Goal: Task Accomplishment & Management: Manage account settings

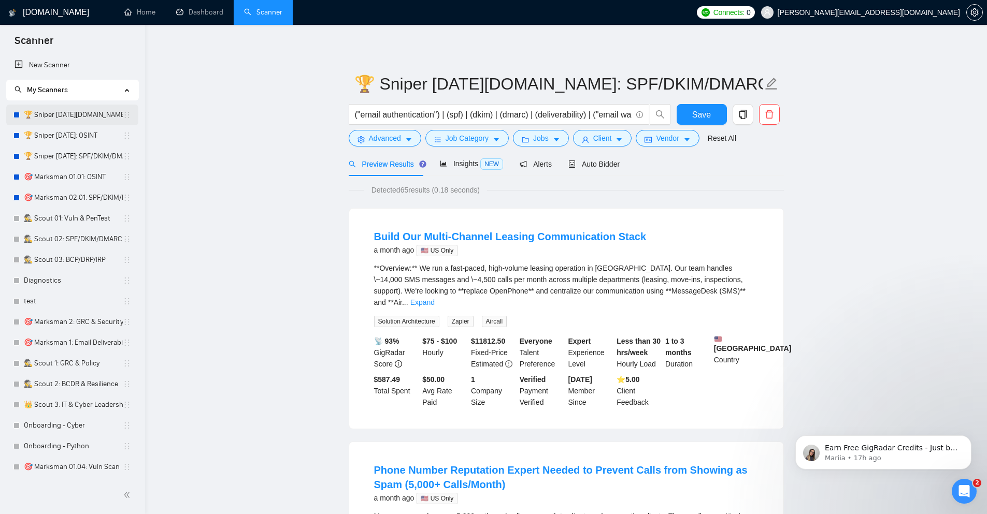
click at [97, 115] on link "🏆 Sniper [DATE][DOMAIN_NAME]: OSINT" at bounding box center [73, 115] width 99 height 21
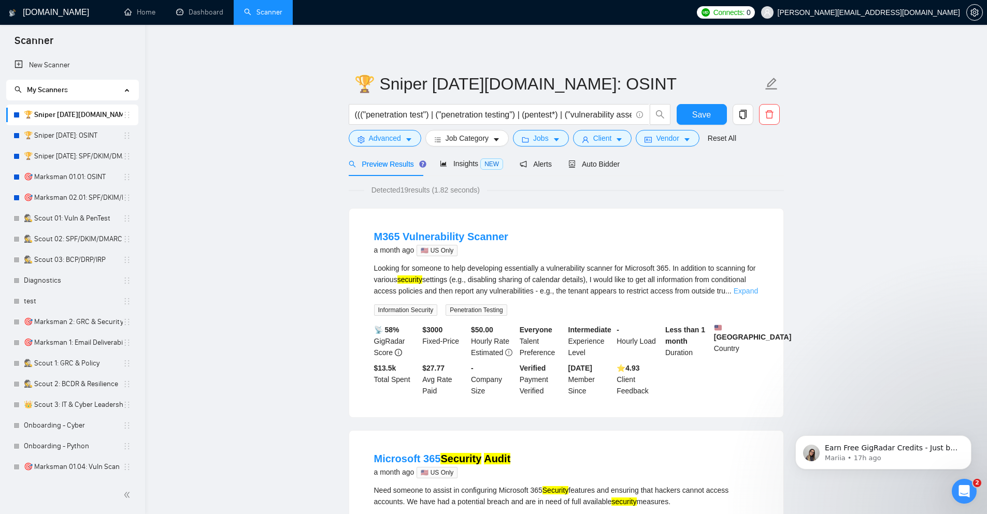
click at [752, 292] on link "Expand" at bounding box center [746, 291] width 24 height 8
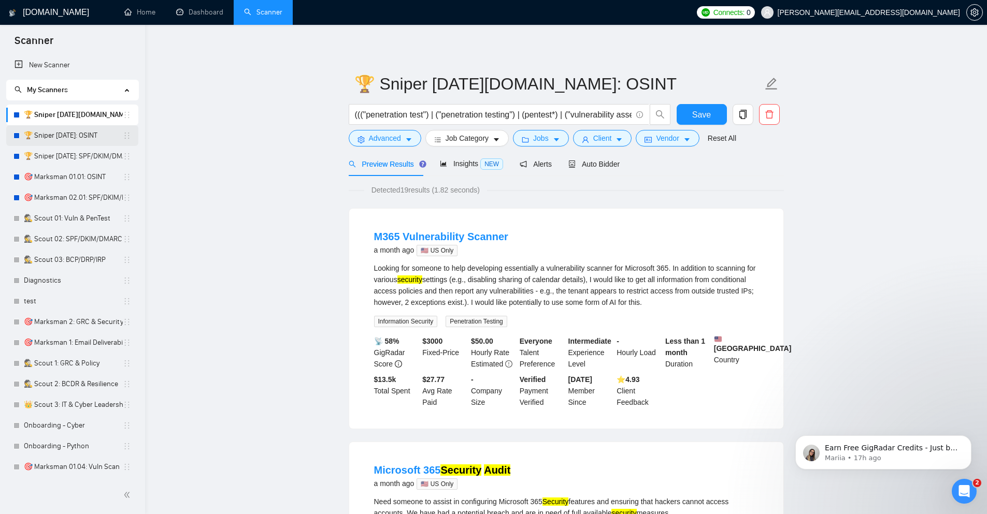
click at [71, 140] on link "🏆 Sniper [DATE]: OSINT" at bounding box center [73, 135] width 99 height 21
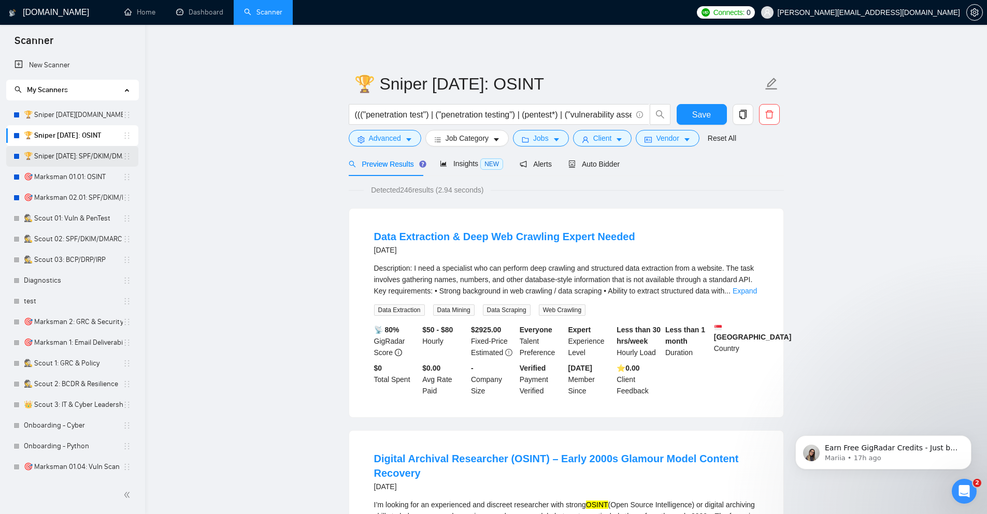
click at [104, 159] on link "🏆 Sniper [DATE]: SPF/DKIM/DMARC" at bounding box center [73, 156] width 99 height 21
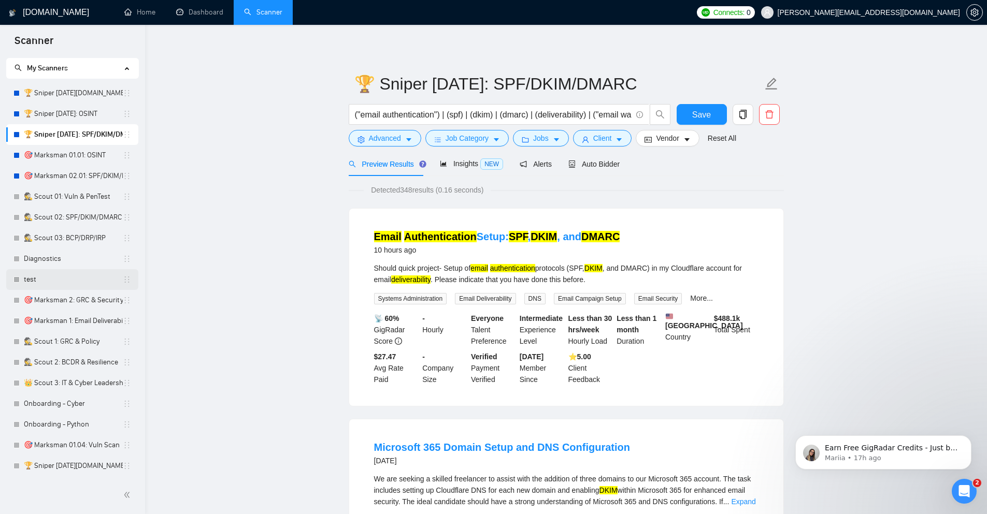
click at [81, 280] on link "test" at bounding box center [73, 279] width 99 height 21
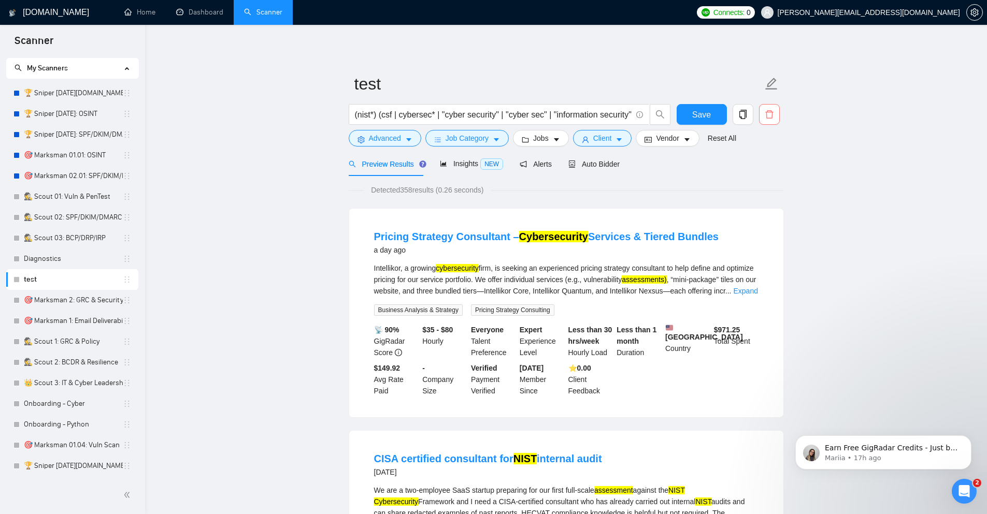
click at [769, 113] on icon "delete" at bounding box center [769, 114] width 9 height 9
click at [757, 171] on span "Yes" at bounding box center [761, 166] width 12 height 11
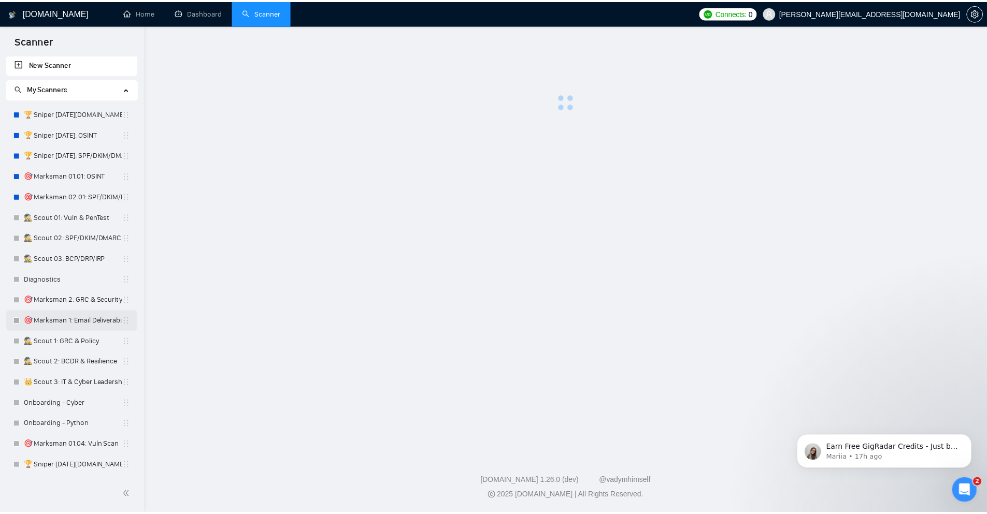
scroll to position [1, 0]
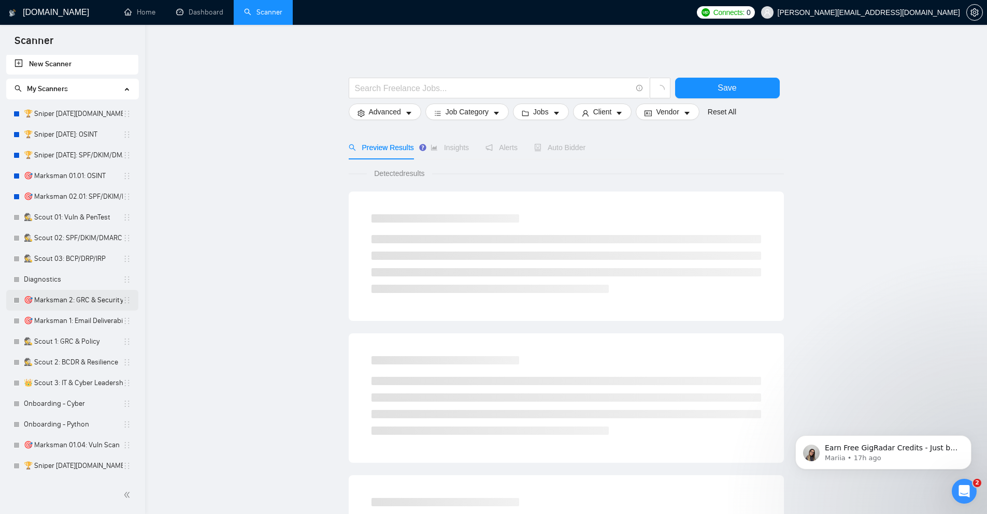
click at [90, 296] on link "🎯 Marksman 2: GRC & Security Audits" at bounding box center [73, 300] width 99 height 21
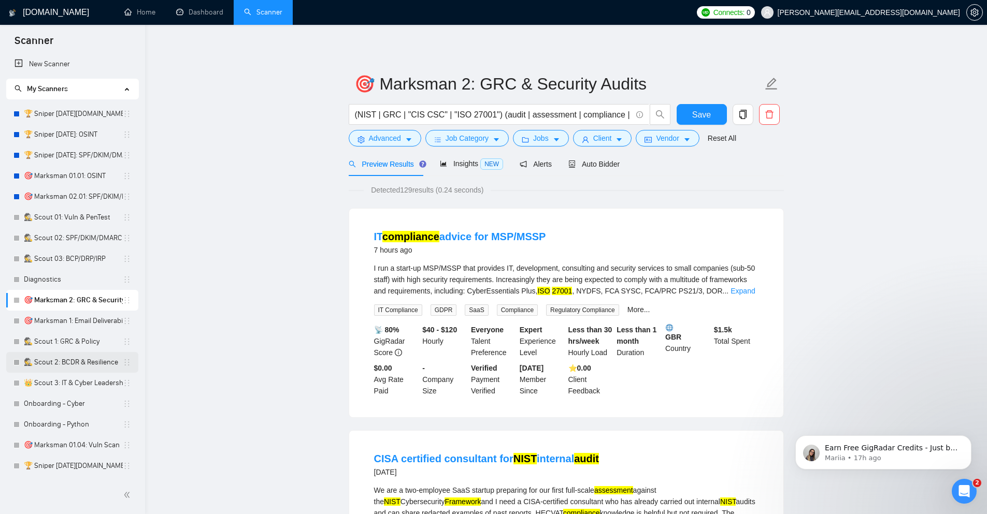
click at [83, 362] on link "🕵️ Scout 2: BCDR & Resilience" at bounding box center [73, 362] width 99 height 21
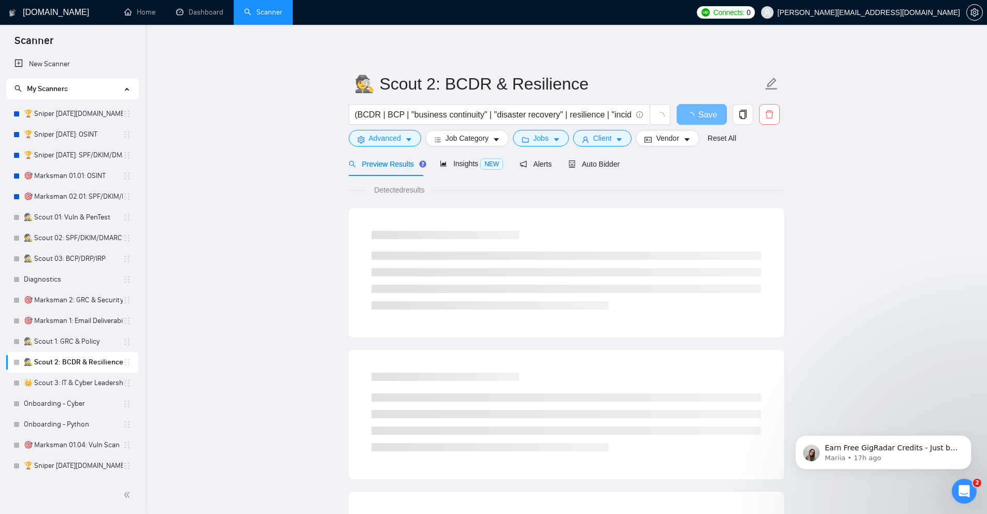
click at [774, 121] on button "button" at bounding box center [769, 114] width 21 height 21
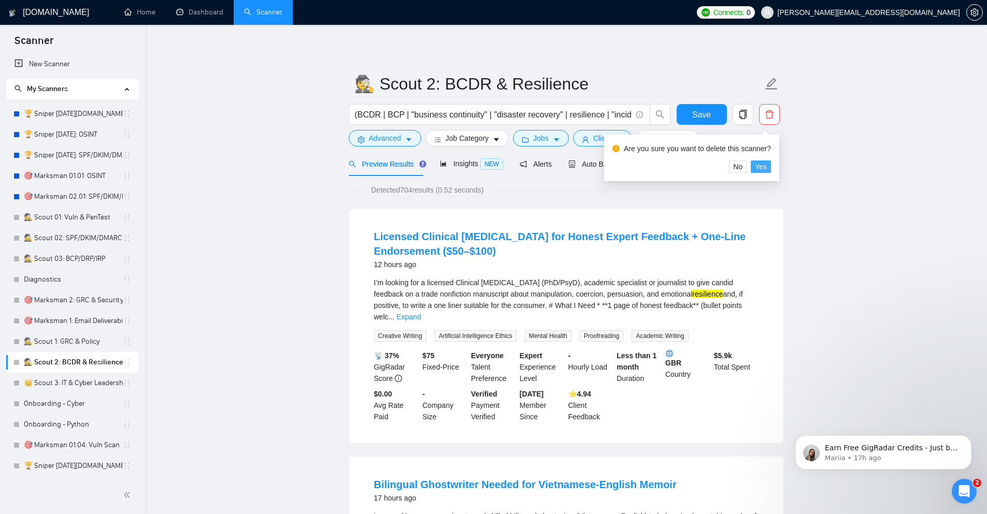
click at [763, 166] on span "Yes" at bounding box center [761, 166] width 12 height 11
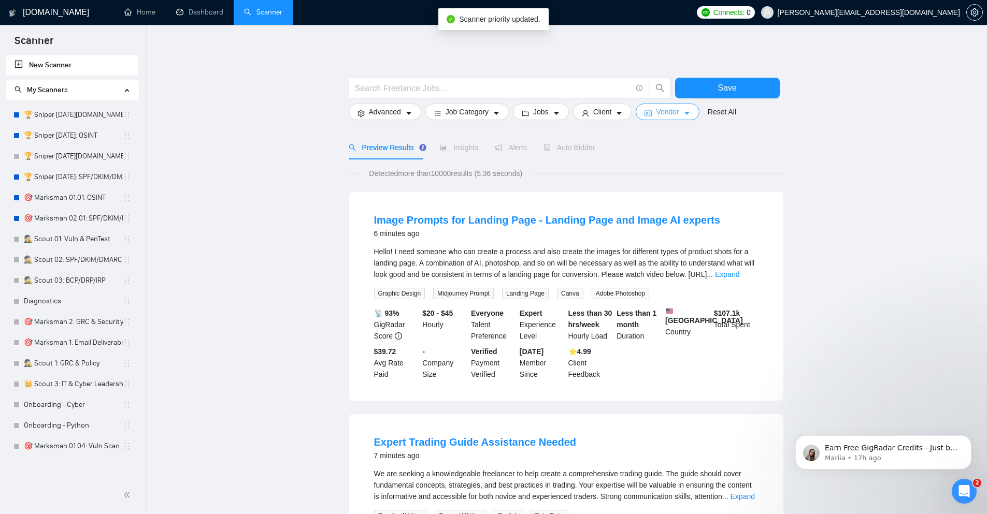
click at [687, 115] on icon "caret-down" at bounding box center [686, 113] width 7 height 7
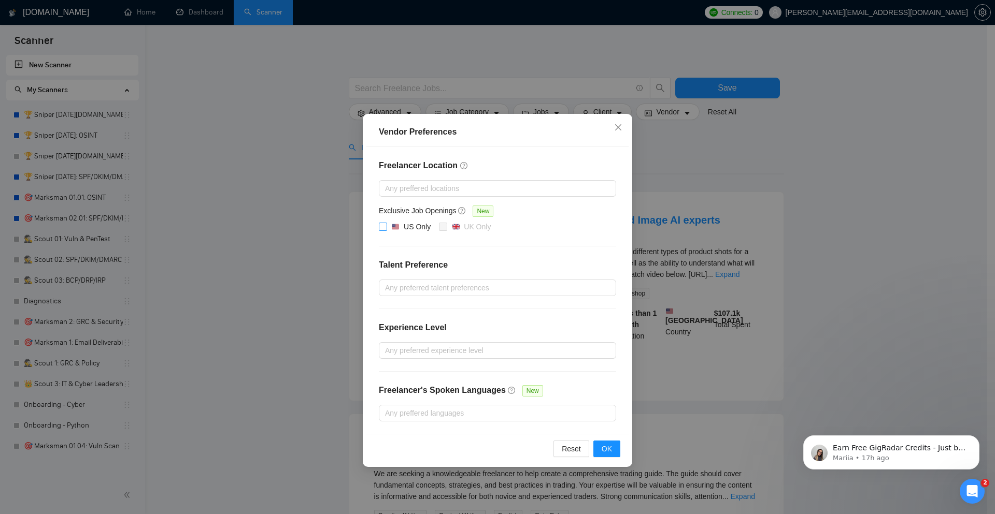
click at [383, 226] on input "US Only" at bounding box center [382, 226] width 7 height 7
checkbox input "true"
click at [600, 448] on button "OK" at bounding box center [606, 449] width 27 height 17
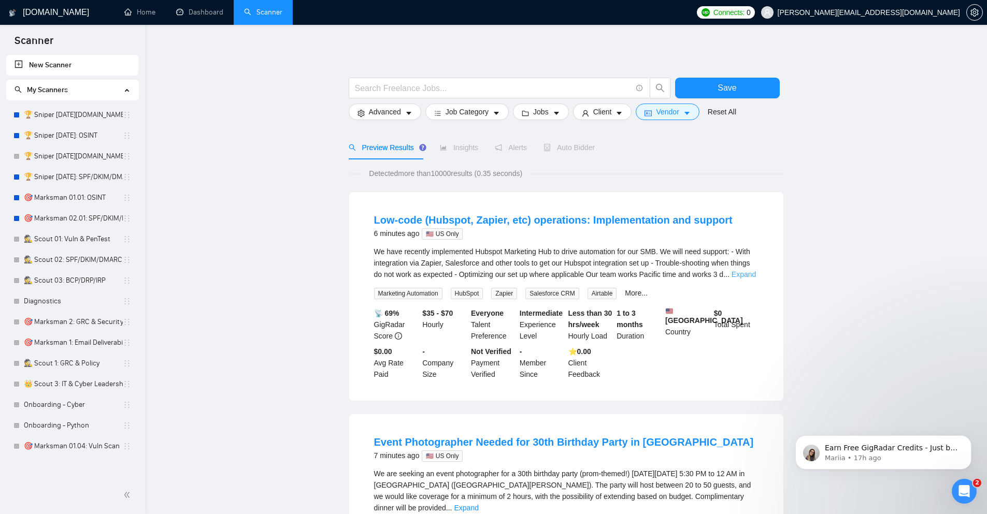
click at [744, 275] on link "Expand" at bounding box center [743, 274] width 24 height 8
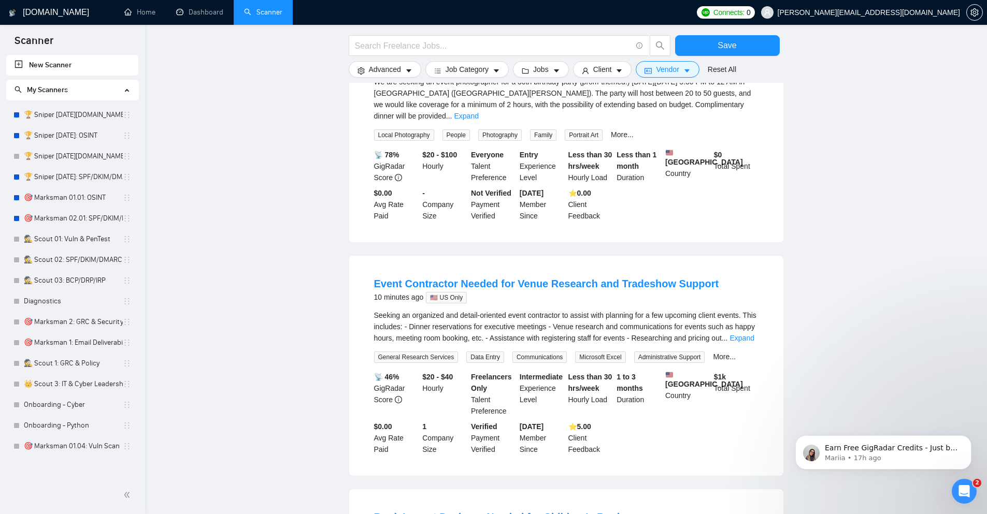
scroll to position [435, 0]
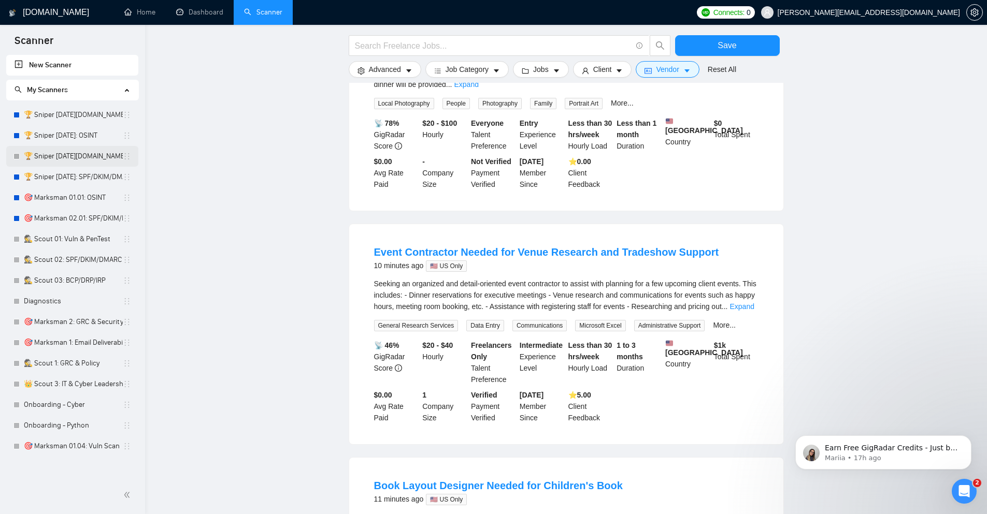
click at [95, 156] on link "🏆 Sniper [DATE][DOMAIN_NAME]: SPF/DKIM/DMARC" at bounding box center [73, 156] width 99 height 21
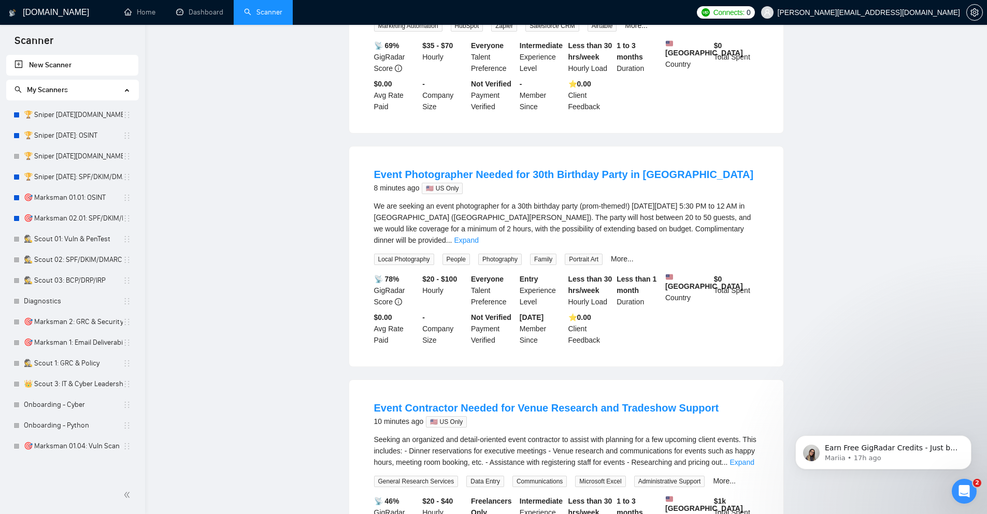
scroll to position [0, 0]
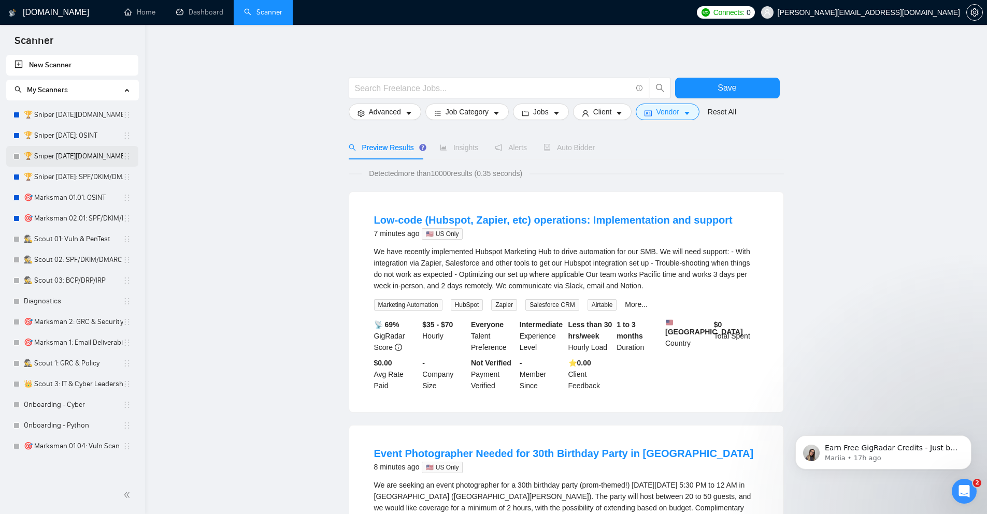
click at [93, 153] on link "🏆 Sniper [DATE][DOMAIN_NAME]: SPF/DKIM/DMARC" at bounding box center [73, 156] width 99 height 21
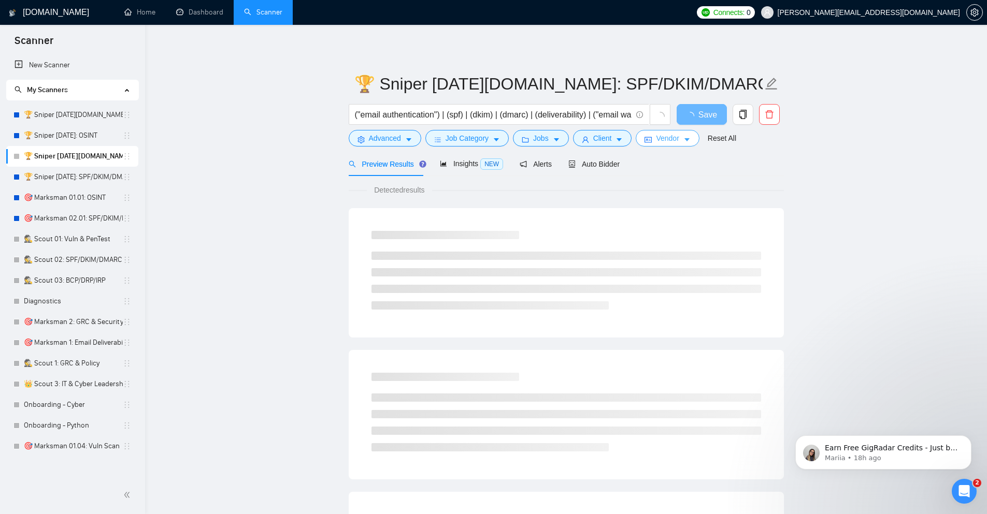
click at [657, 137] on span "Vendor" at bounding box center [667, 138] width 23 height 11
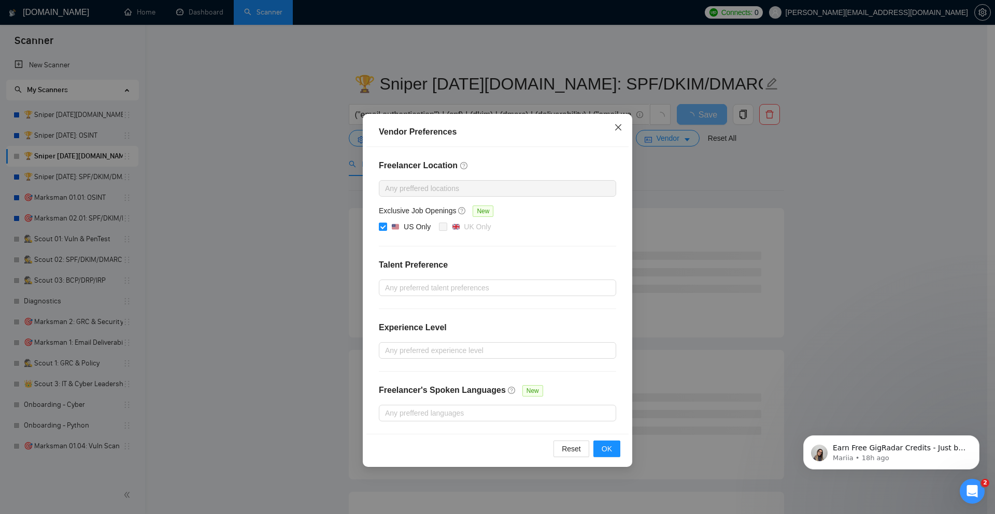
click at [614, 124] on icon "close" at bounding box center [618, 127] width 8 height 8
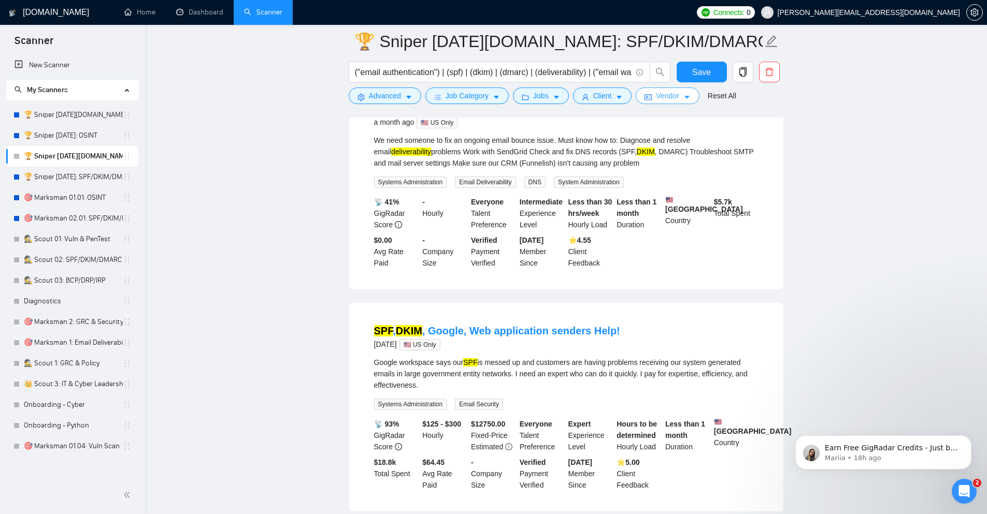
scroll to position [622, 0]
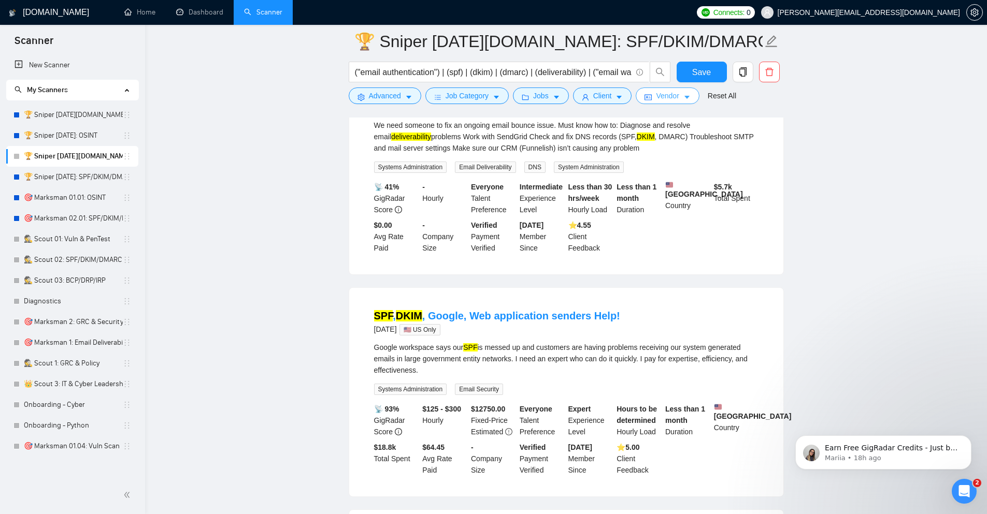
click at [666, 96] on span "Vendor" at bounding box center [667, 95] width 23 height 11
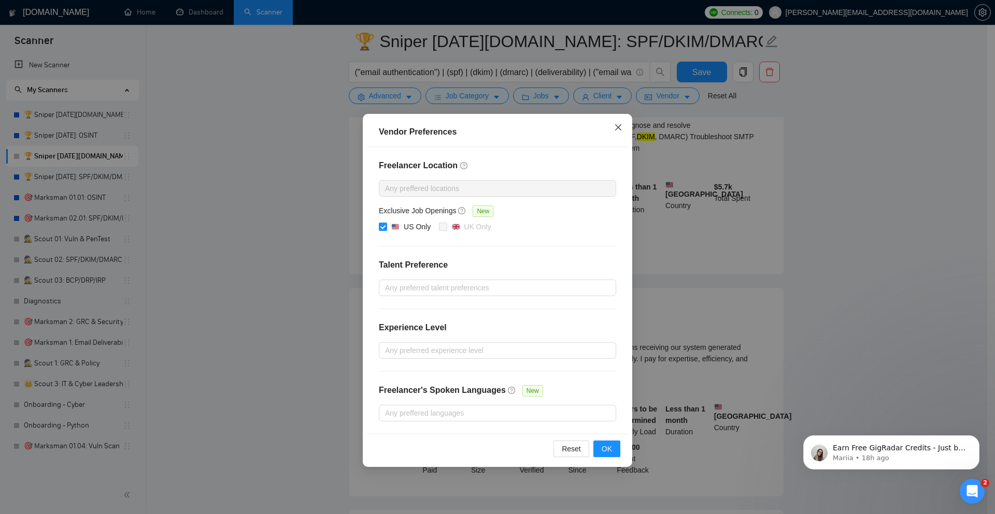
click at [615, 131] on icon "close" at bounding box center [618, 127] width 6 height 6
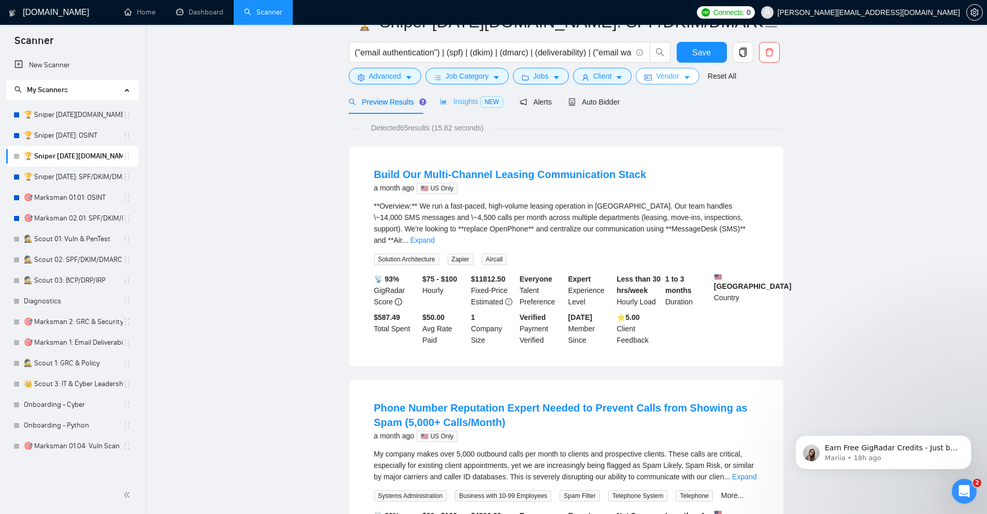
scroll to position [0, 0]
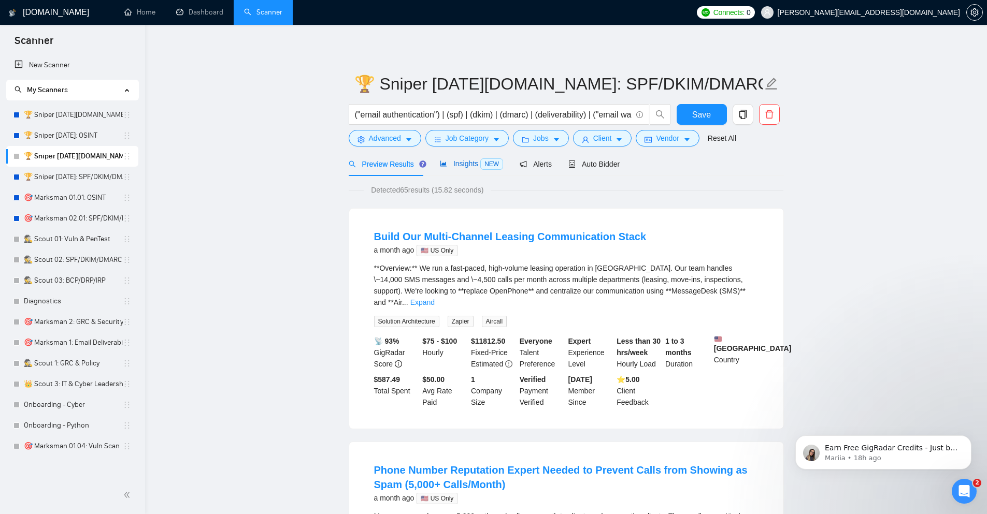
click at [486, 163] on span "NEW" at bounding box center [491, 164] width 23 height 11
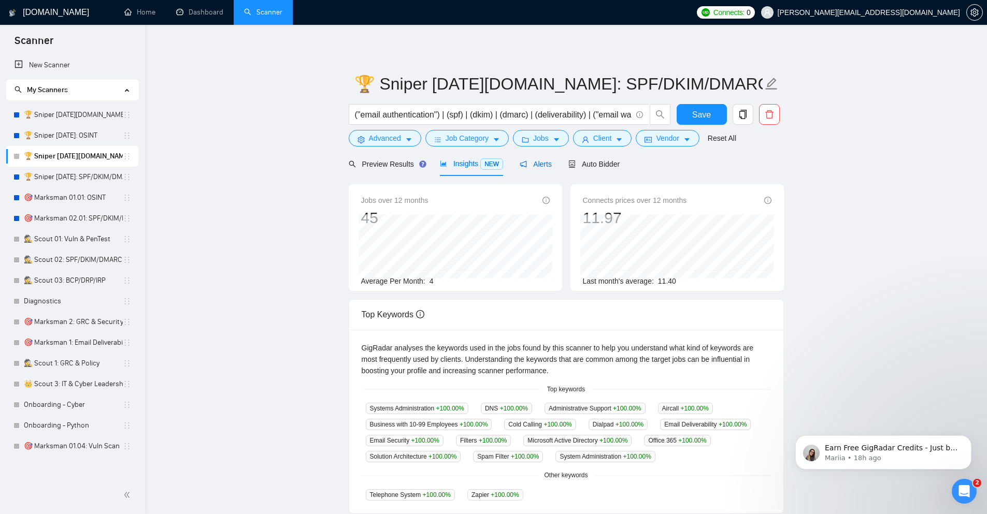
click at [546, 161] on span "Alerts" at bounding box center [536, 164] width 32 height 8
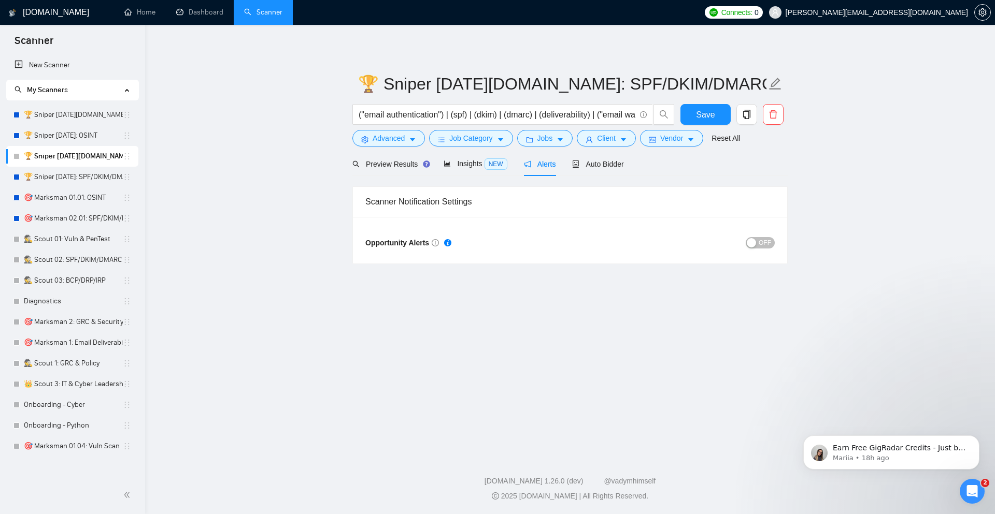
click at [760, 248] on span "OFF" at bounding box center [764, 242] width 12 height 11
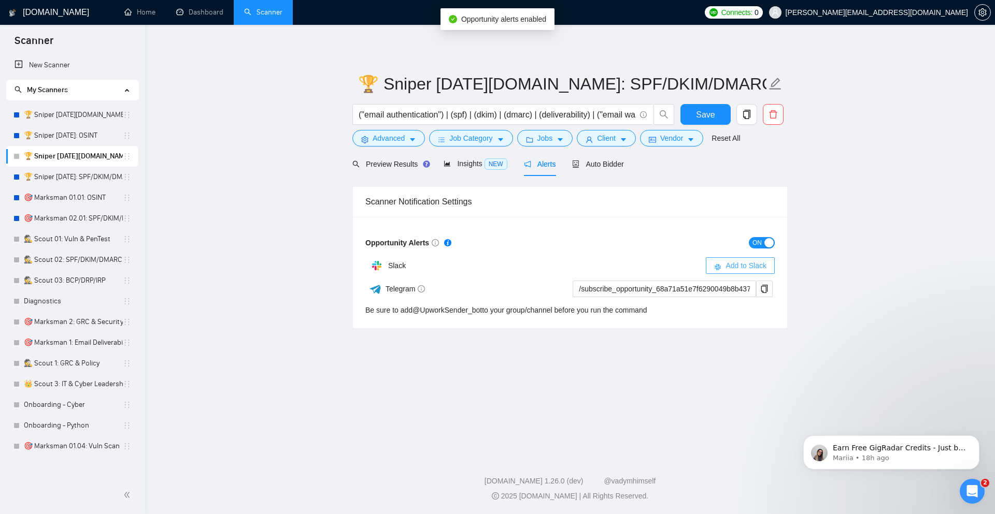
click at [758, 262] on span "Add to Slack" at bounding box center [745, 265] width 41 height 11
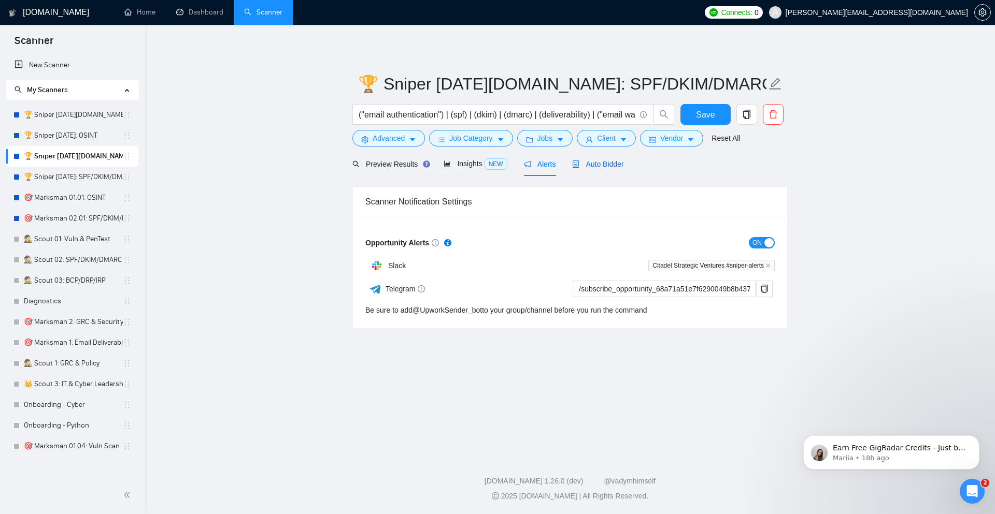
click at [608, 162] on span "Auto Bidder" at bounding box center [597, 164] width 51 height 8
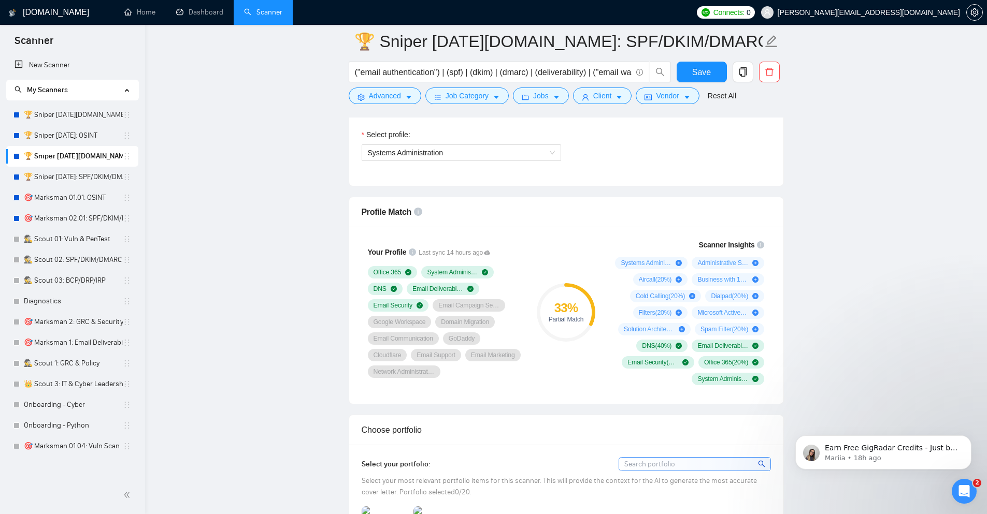
scroll to position [684, 0]
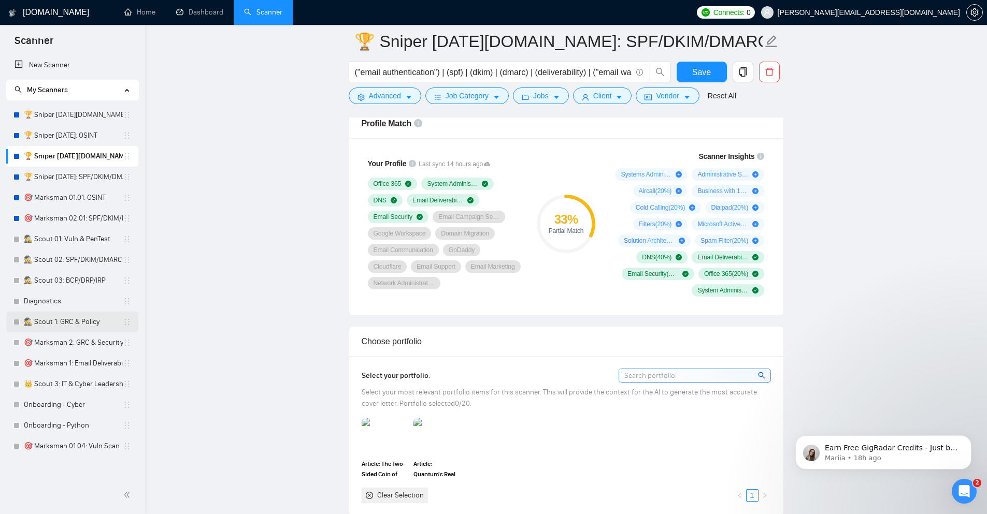
click at [89, 323] on link "🕵️ Scout 1: GRC & Policy" at bounding box center [73, 322] width 99 height 21
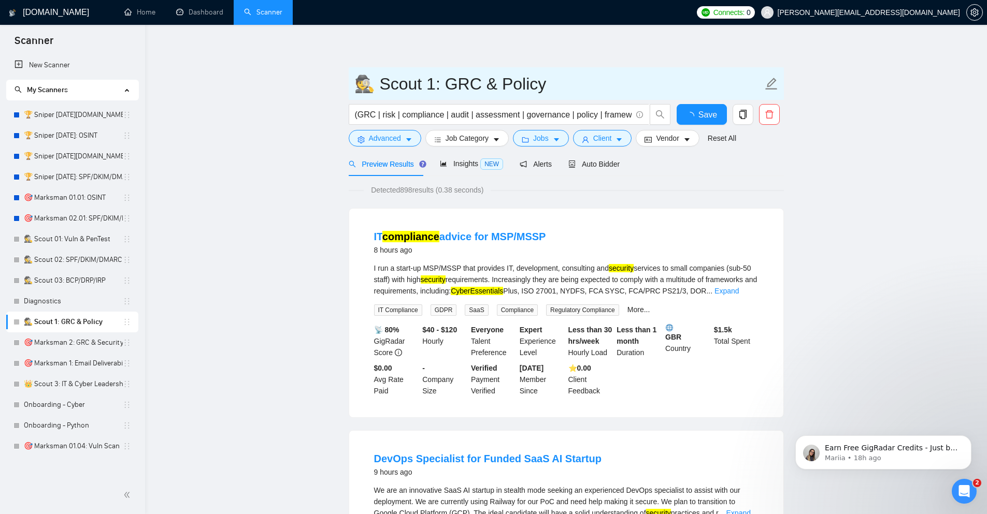
click at [427, 82] on input "🕵️ Scout 1: GRC & Policy" at bounding box center [558, 84] width 408 height 26
type input "🕵️ Scout 04: vCISO - not configed"
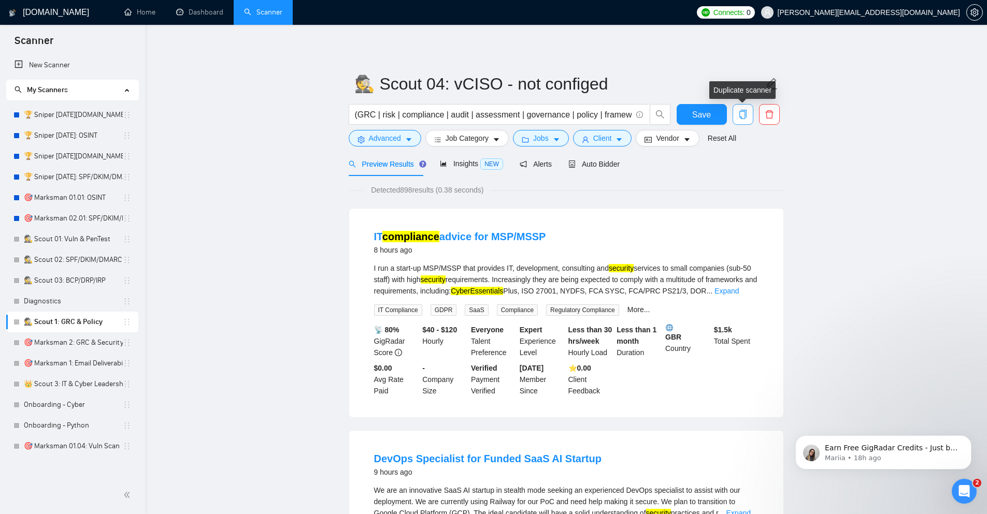
click at [748, 118] on span "copy" at bounding box center [743, 114] width 20 height 9
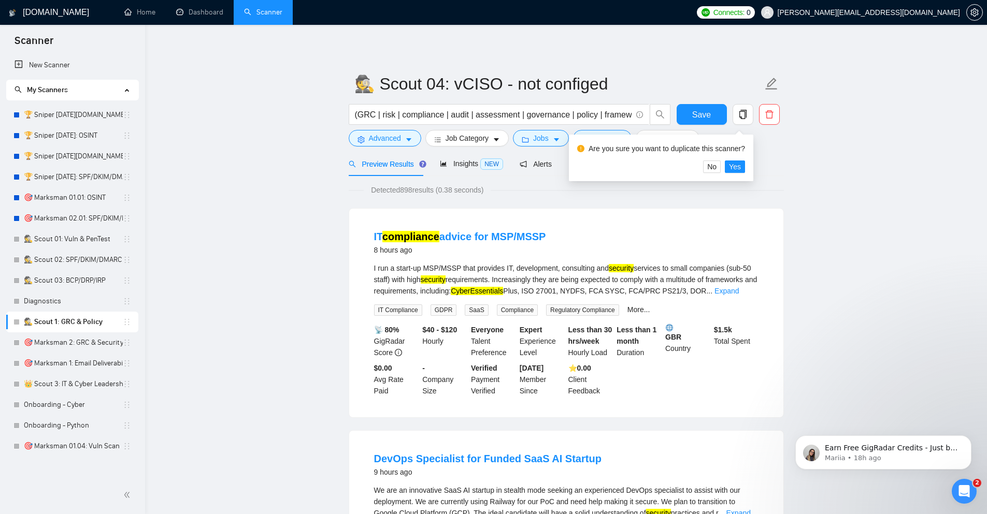
drag, startPoint x: 783, startPoint y: 169, endPoint x: 776, endPoint y: 164, distance: 8.5
click at [783, 170] on div "Preview Results Insights NEW Alerts Auto Bidder" at bounding box center [566, 164] width 435 height 24
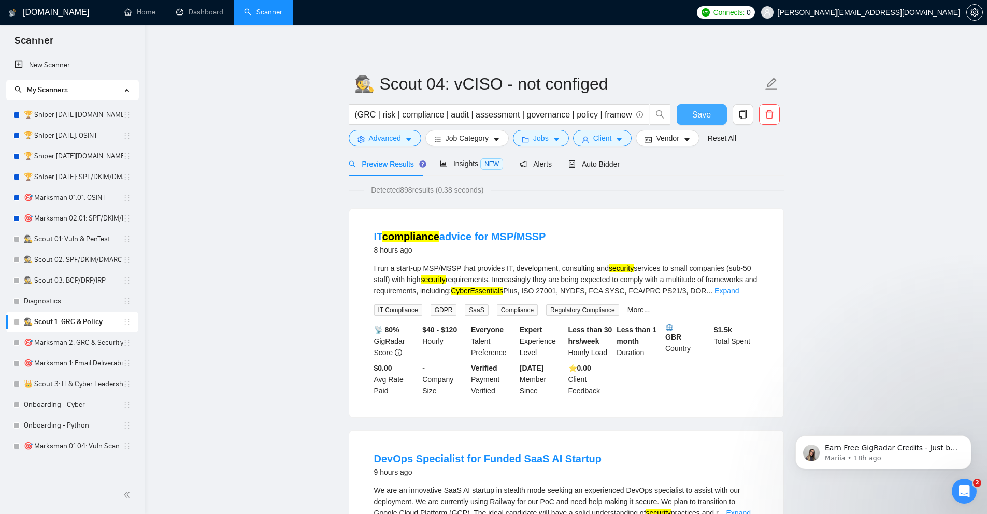
click at [714, 115] on button "Save" at bounding box center [702, 114] width 50 height 21
click at [741, 120] on button "button" at bounding box center [743, 114] width 21 height 21
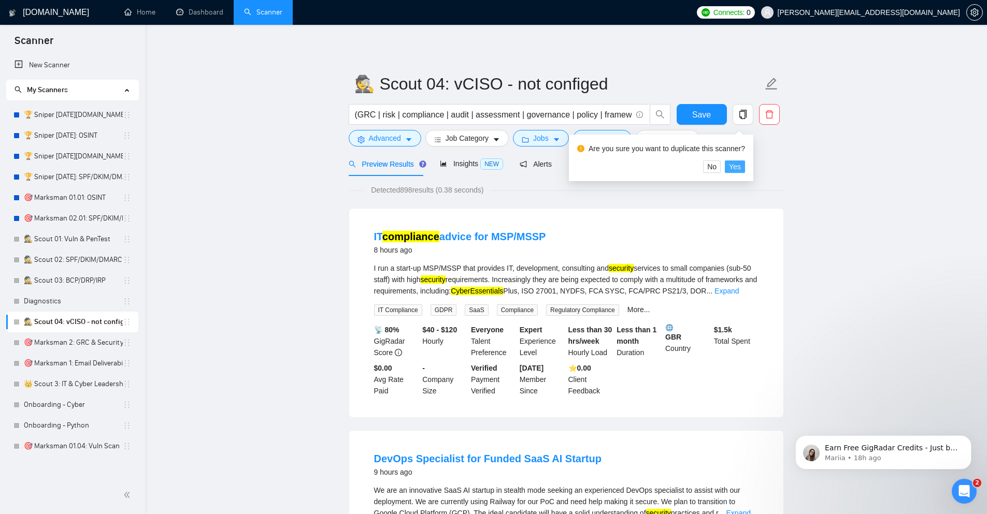
click at [737, 168] on span "Yes" at bounding box center [735, 166] width 12 height 11
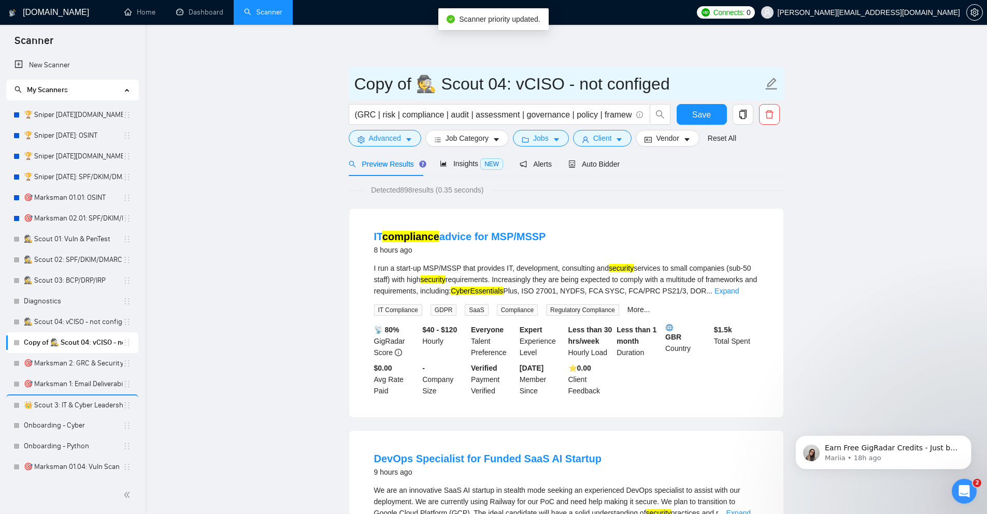
drag, startPoint x: 419, startPoint y: 84, endPoint x: 303, endPoint y: 78, distance: 116.7
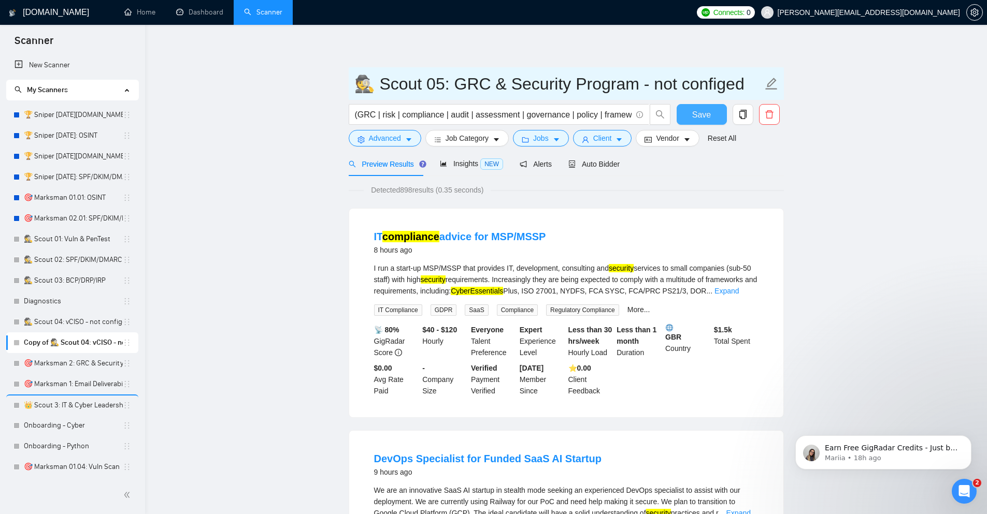
type input "🕵️ Scout 05: GRC & Security Program - not configed"
click at [700, 113] on span "Save" at bounding box center [701, 114] width 19 height 13
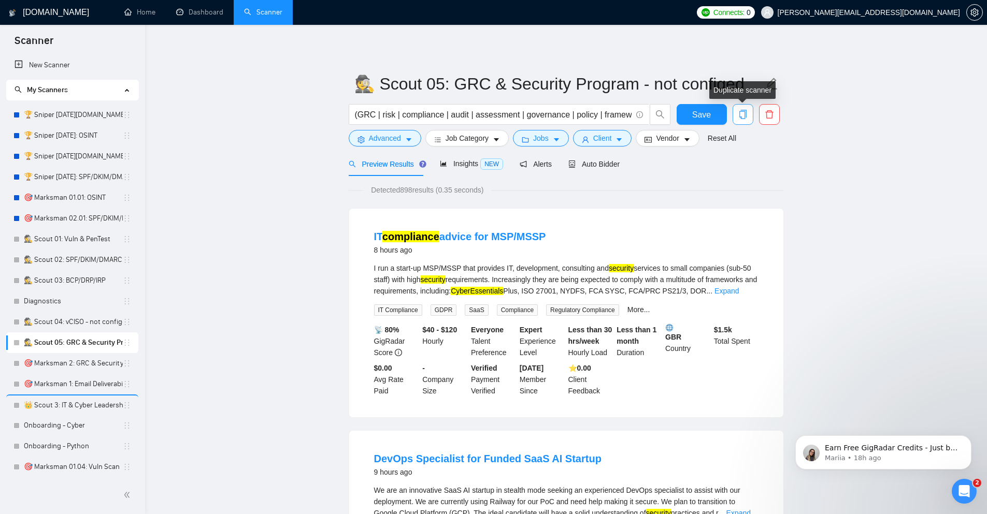
click at [742, 117] on icon "copy" at bounding box center [742, 114] width 9 height 9
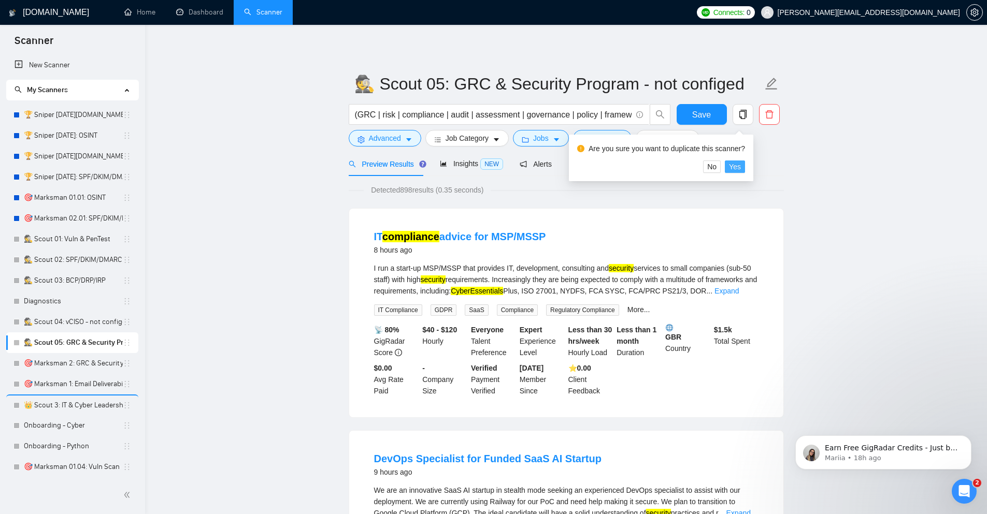
click at [734, 169] on span "Yes" at bounding box center [735, 166] width 12 height 11
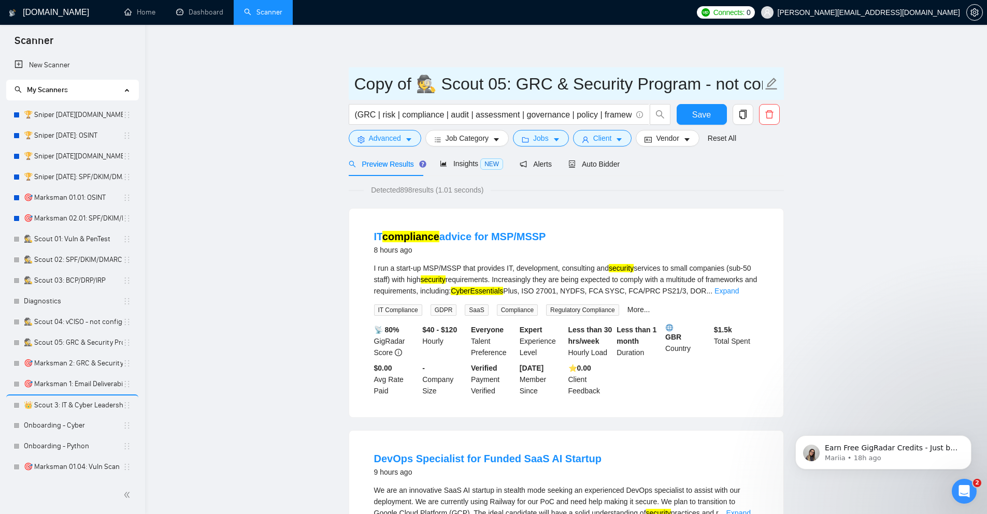
drag, startPoint x: 417, startPoint y: 87, endPoint x: 333, endPoint y: 73, distance: 85.1
type input "🕵️ Scout 06: Cloud & Infrastructure - not configed"
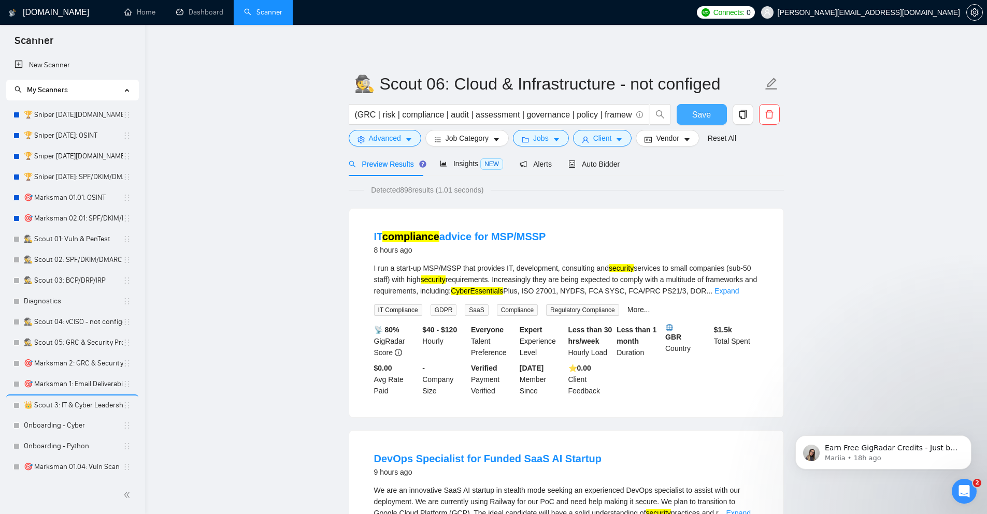
click at [699, 119] on span "Save" at bounding box center [701, 114] width 19 height 13
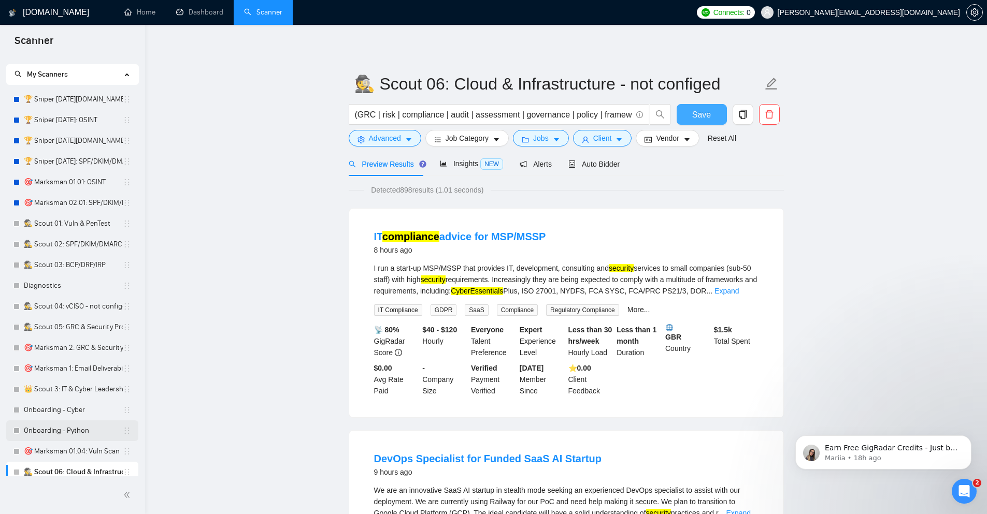
scroll to position [22, 0]
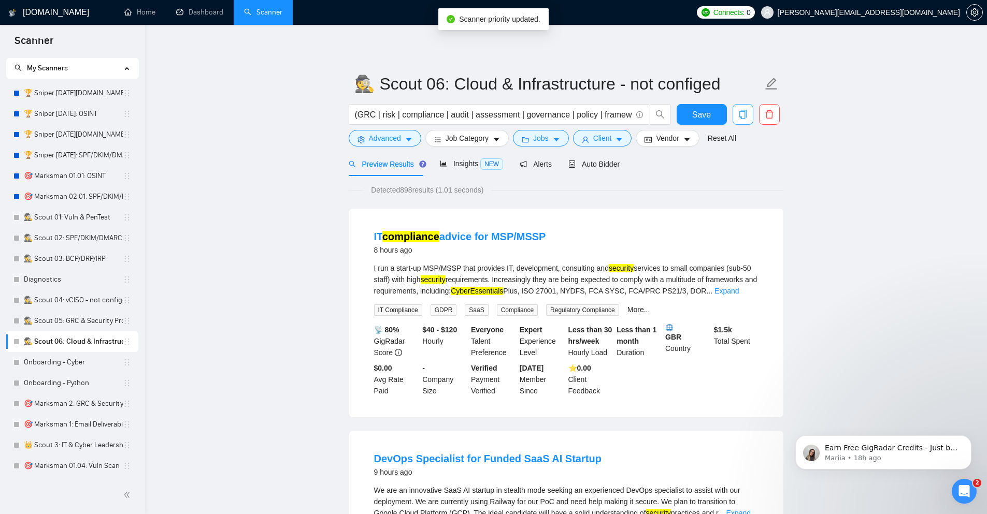
click at [742, 117] on icon "copy" at bounding box center [742, 114] width 9 height 9
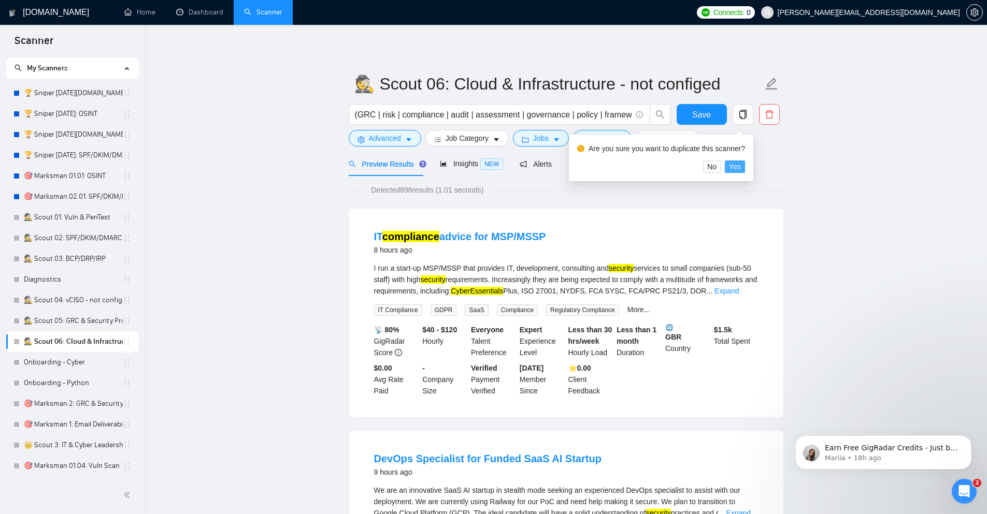
click at [740, 168] on span "Yes" at bounding box center [735, 166] width 12 height 11
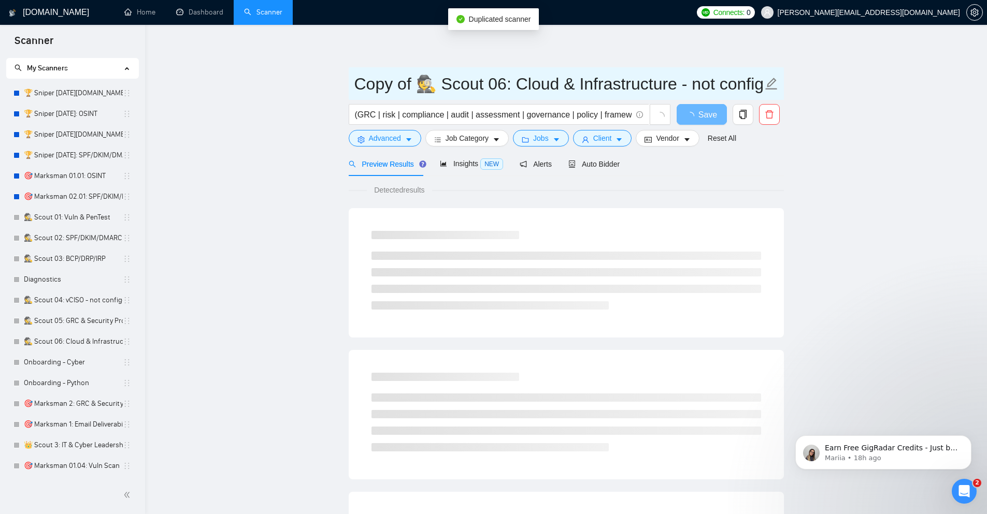
click at [416, 86] on input "Copy of 🕵️ Scout 06: Cloud & Infrastructure - not configed" at bounding box center [558, 84] width 408 height 26
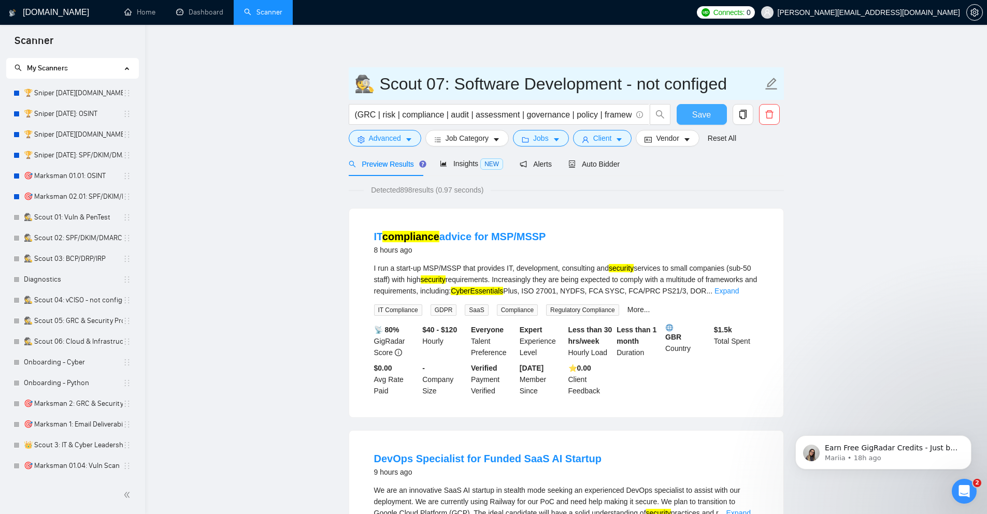
type input "🕵️ Scout 07: Software Development - not configed"
click at [705, 112] on span "Save" at bounding box center [701, 114] width 19 height 13
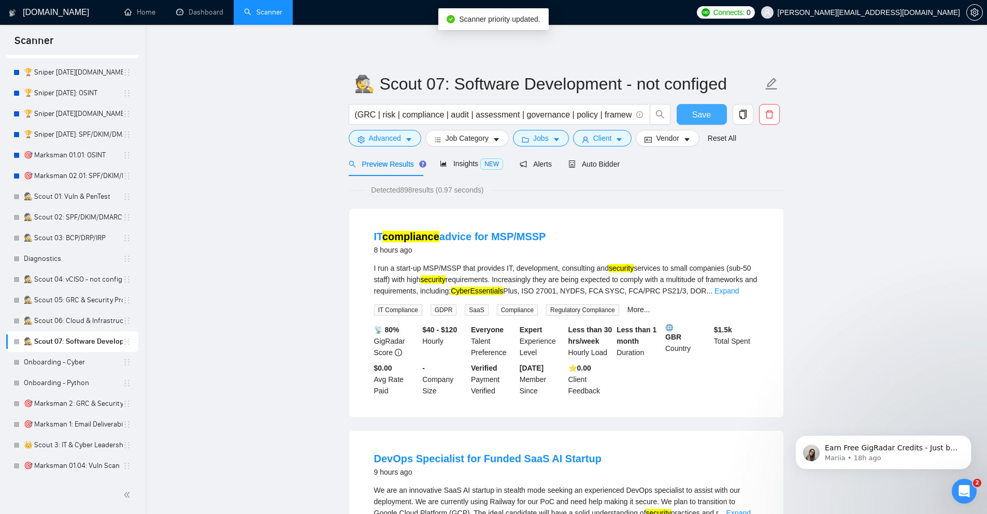
click at [704, 114] on span "Save" at bounding box center [701, 114] width 19 height 13
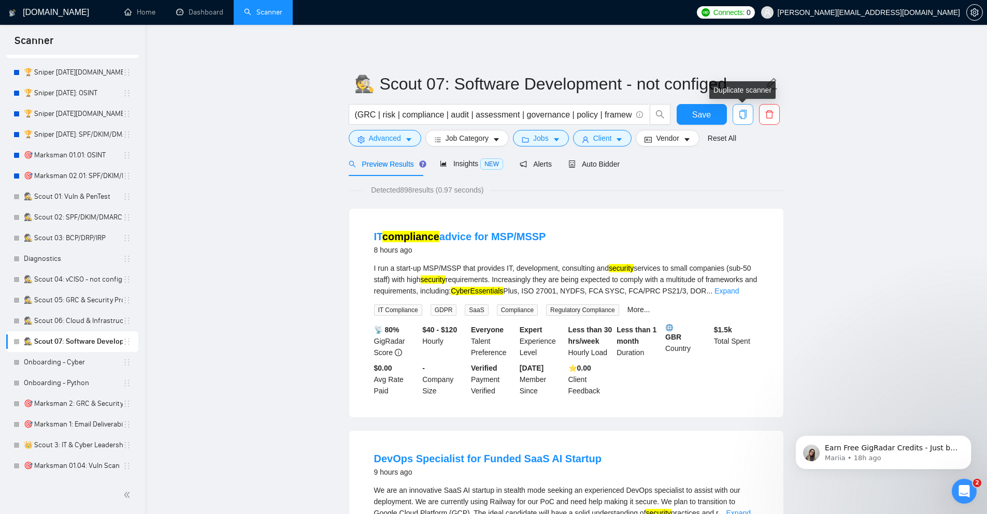
click at [743, 117] on icon "copy" at bounding box center [742, 114] width 9 height 9
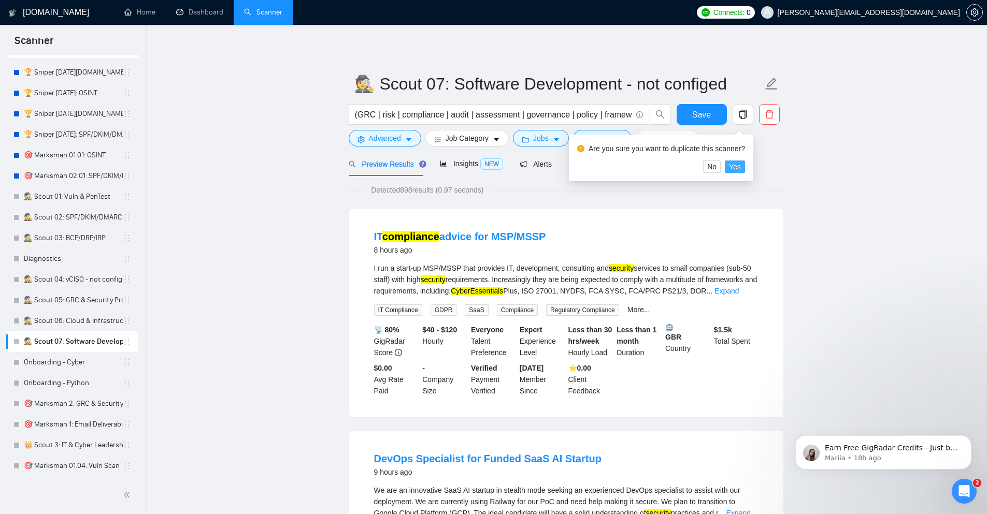
click at [738, 169] on span "Yes" at bounding box center [735, 166] width 12 height 11
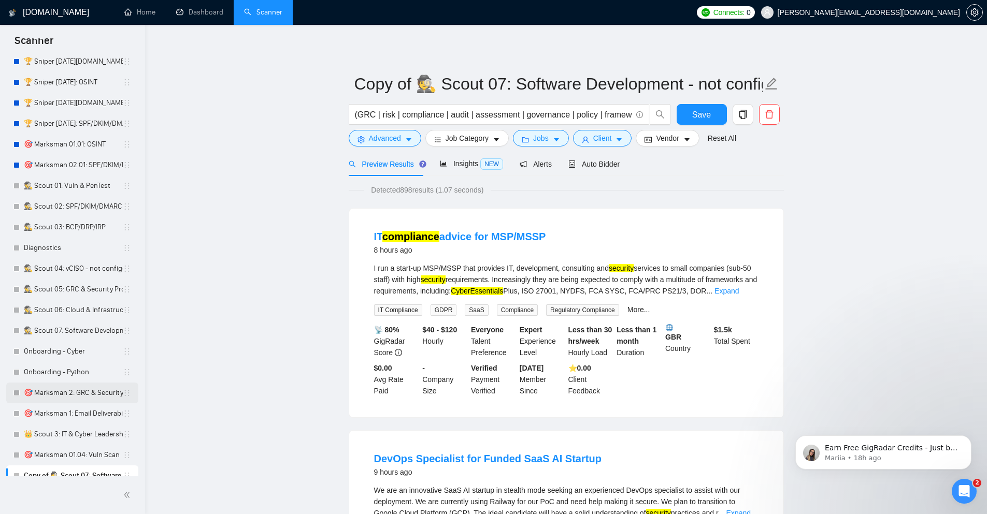
scroll to position [63, 0]
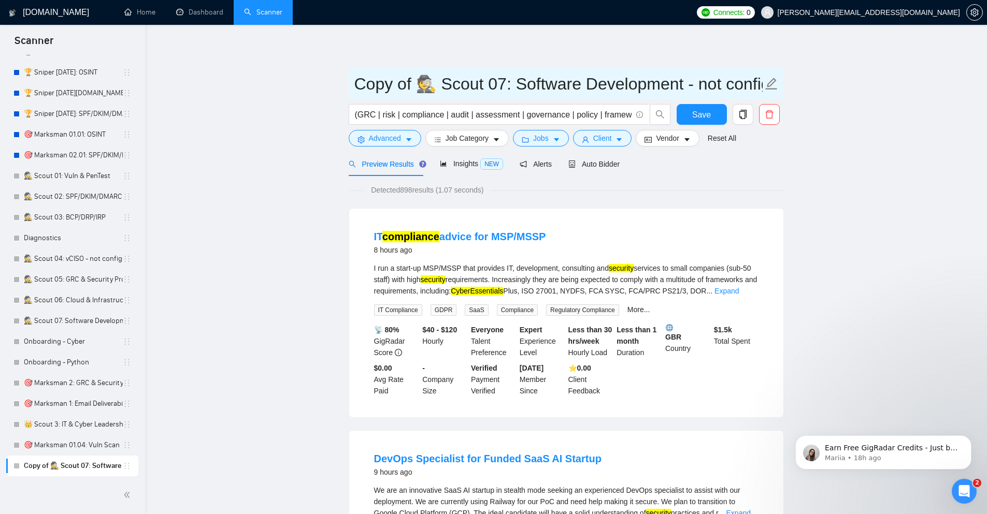
drag, startPoint x: 419, startPoint y: 86, endPoint x: 270, endPoint y: 75, distance: 148.6
type input "🕵️ Scout 08: Technical Audits & Assessments - not configed"
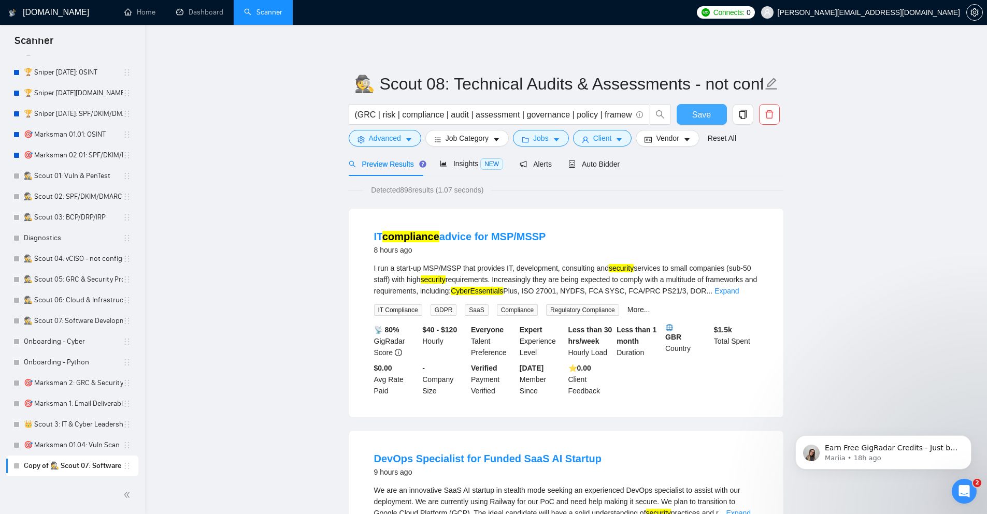
click at [698, 113] on span "Save" at bounding box center [701, 114] width 19 height 13
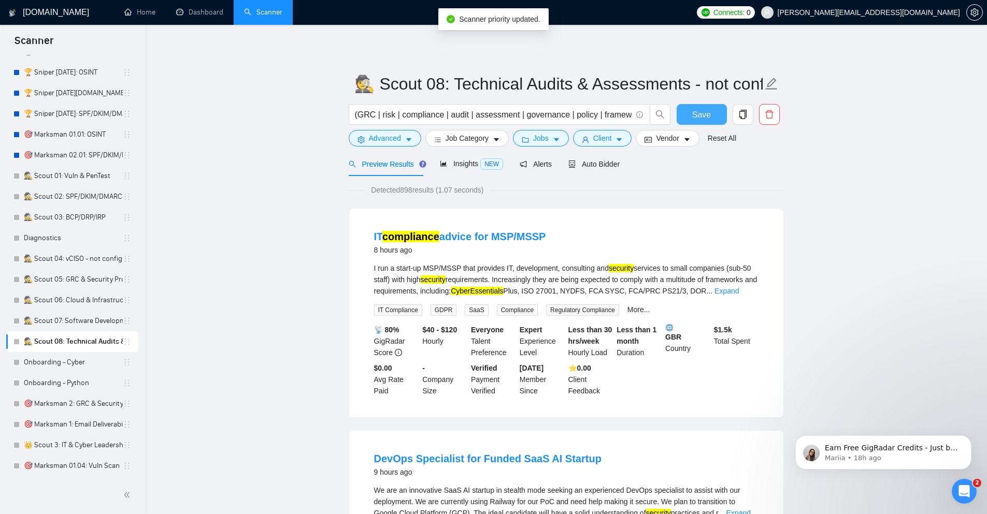
click at [708, 114] on span "Save" at bounding box center [701, 114] width 19 height 13
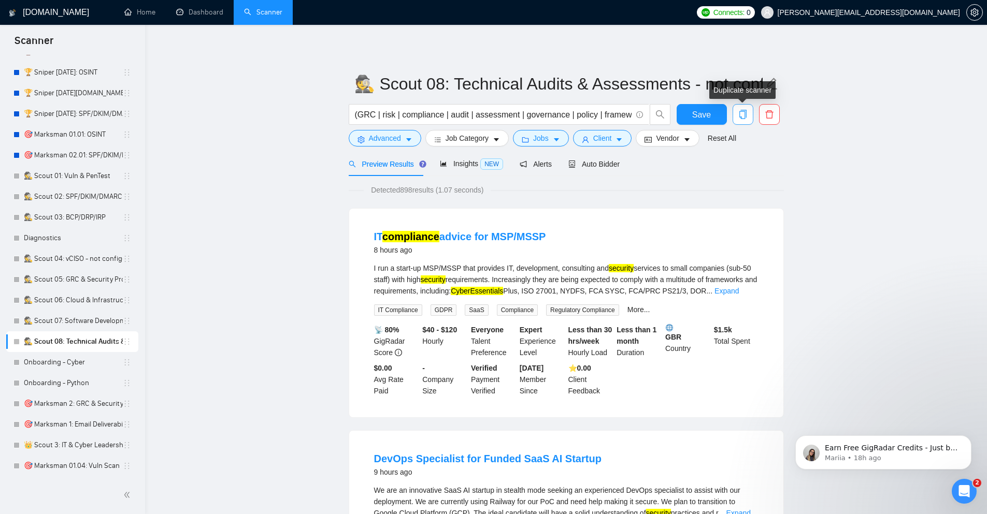
click at [742, 115] on icon "copy" at bounding box center [742, 114] width 9 height 9
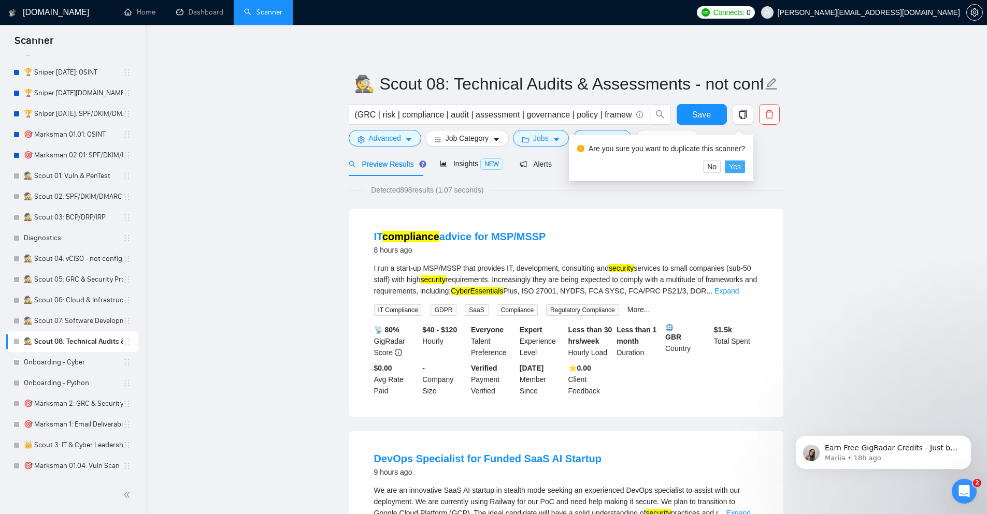
click at [736, 167] on span "Yes" at bounding box center [735, 166] width 12 height 11
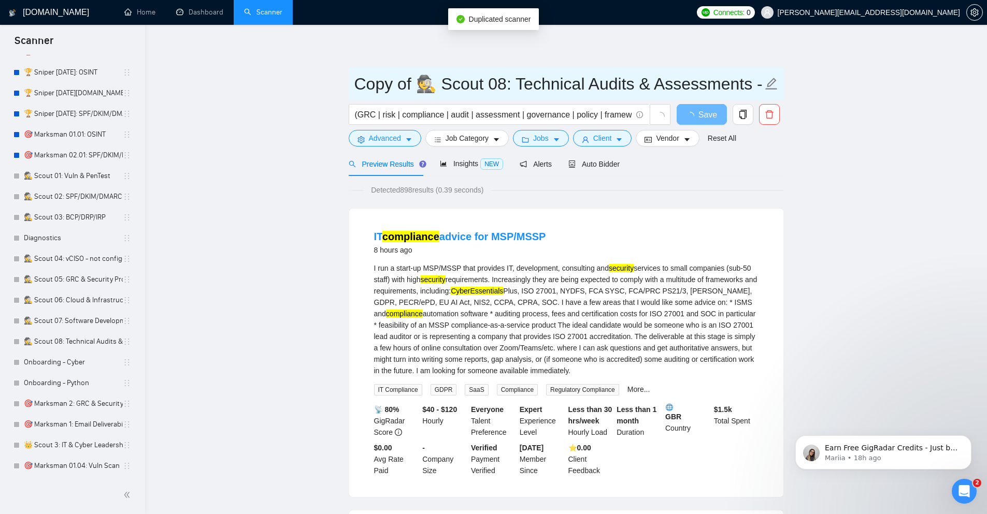
click at [415, 81] on input "Copy of 🕵️ Scout 08: Technical Audits & Assessments - not configed" at bounding box center [558, 84] width 408 height 26
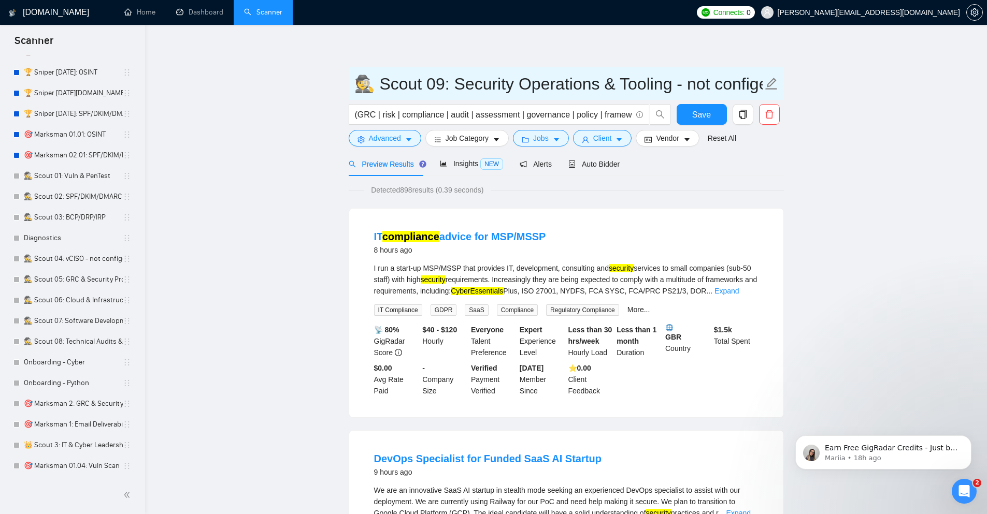
drag, startPoint x: 540, startPoint y: 84, endPoint x: 596, endPoint y: 86, distance: 56.5
click at [596, 86] on input "🕵️ Scout 09: Security Operations & Tooling - not configed" at bounding box center [558, 84] width 408 height 26
type input "🕵️ Scout 09: Security Ops & Tooling - not configed"
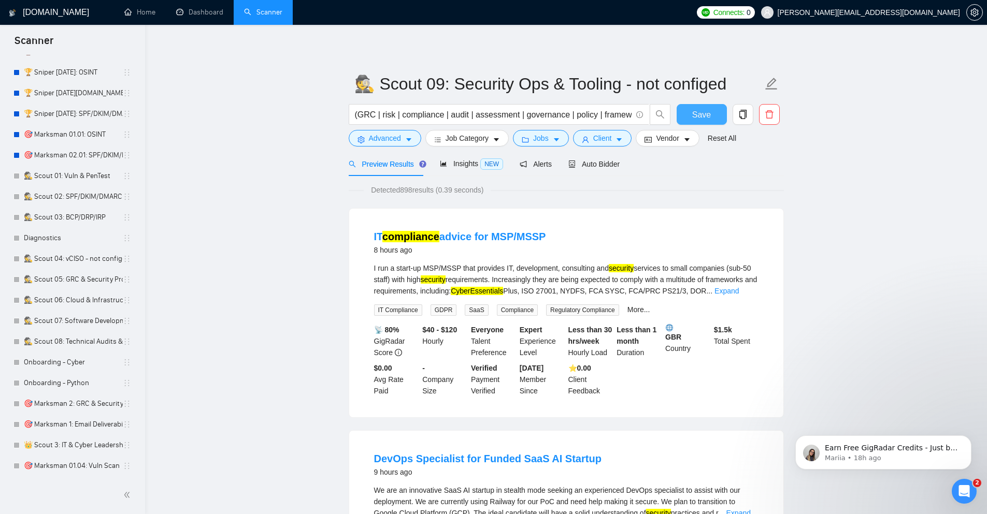
click at [690, 110] on button "Save" at bounding box center [702, 114] width 50 height 21
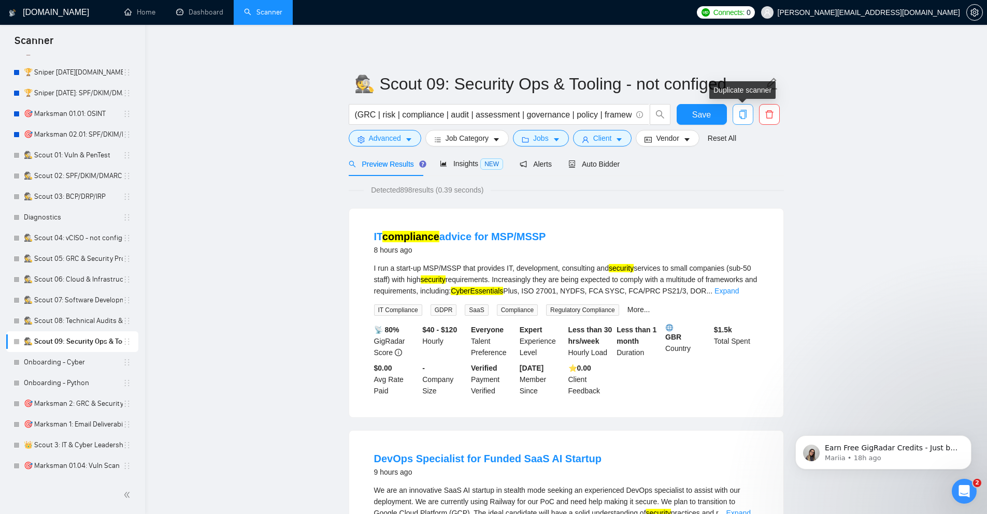
click at [744, 112] on icon "copy" at bounding box center [742, 114] width 7 height 9
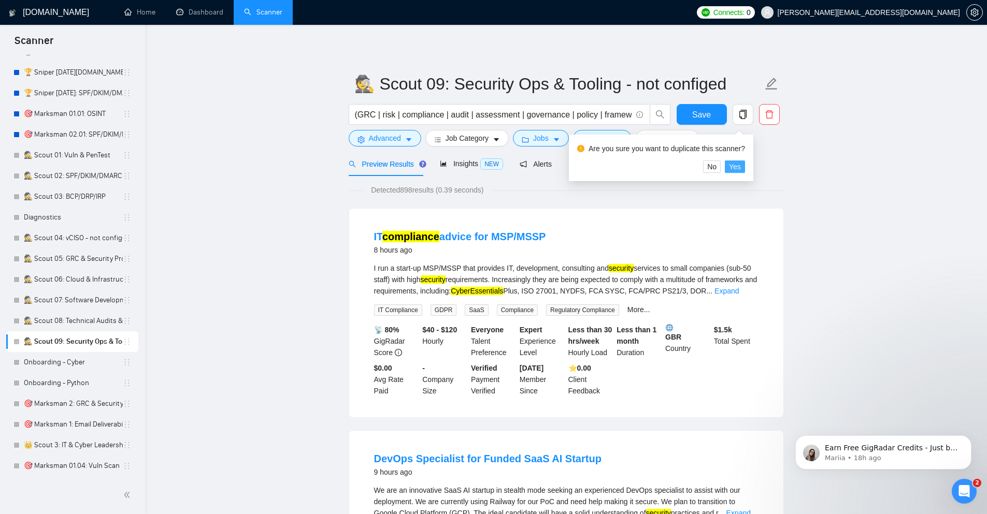
click at [732, 170] on span "Yes" at bounding box center [735, 166] width 12 height 11
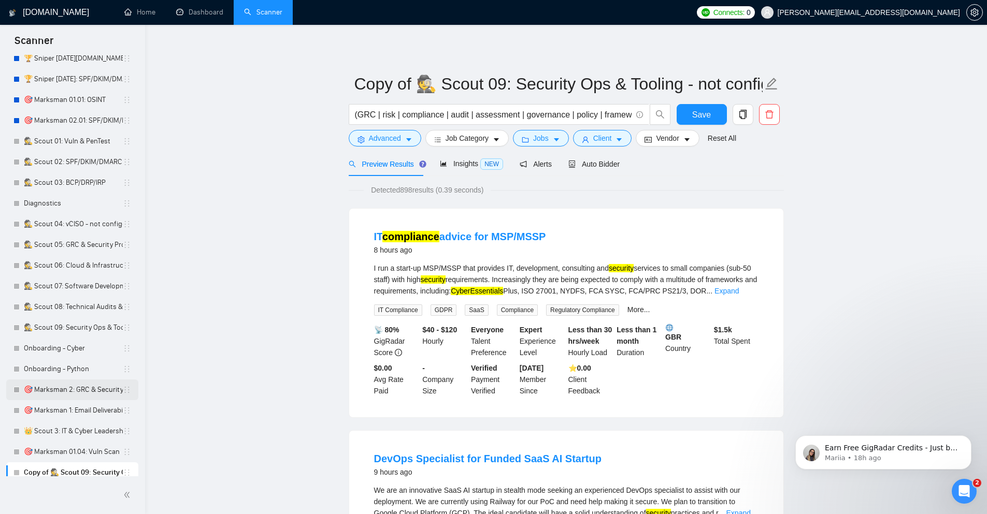
scroll to position [105, 0]
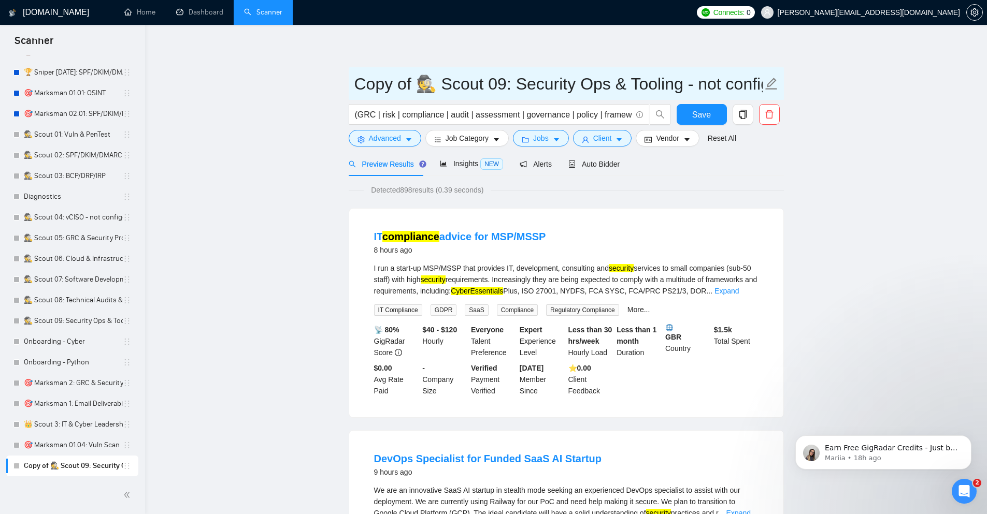
click at [417, 83] on input "Copy of 🕵️ Scout 09: Security Ops & Tooling - not configed" at bounding box center [558, 84] width 408 height 26
click at [459, 82] on input "🕵️ Scout 10: Security Ops & Tooling - not configed" at bounding box center [558, 84] width 408 height 26
click at [623, 83] on input "🕵️ Scout 10: Security Ops & Tooling - not configed" at bounding box center [558, 84] width 408 height 26
type input "🕵️ Scout 10: M365 / Google Workspace - not configed"
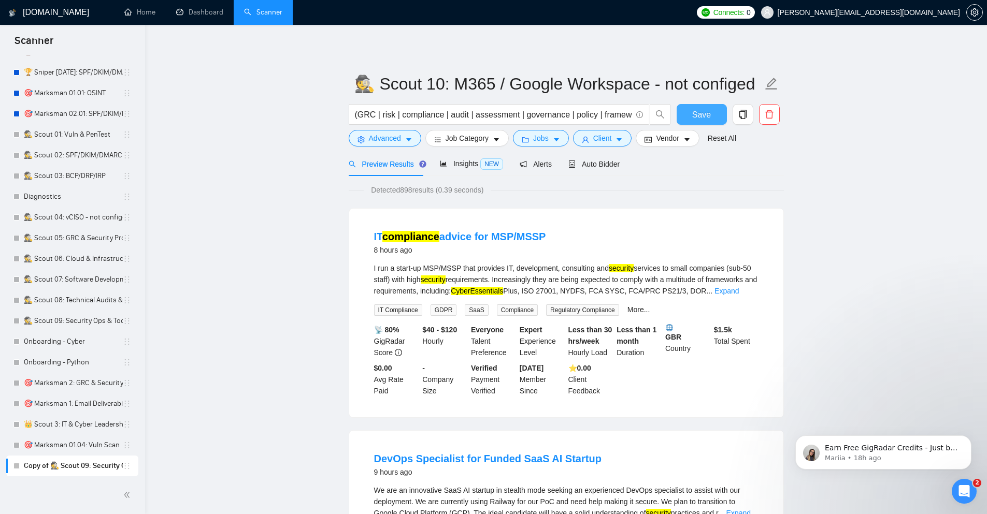
click at [700, 117] on span "Save" at bounding box center [701, 114] width 19 height 13
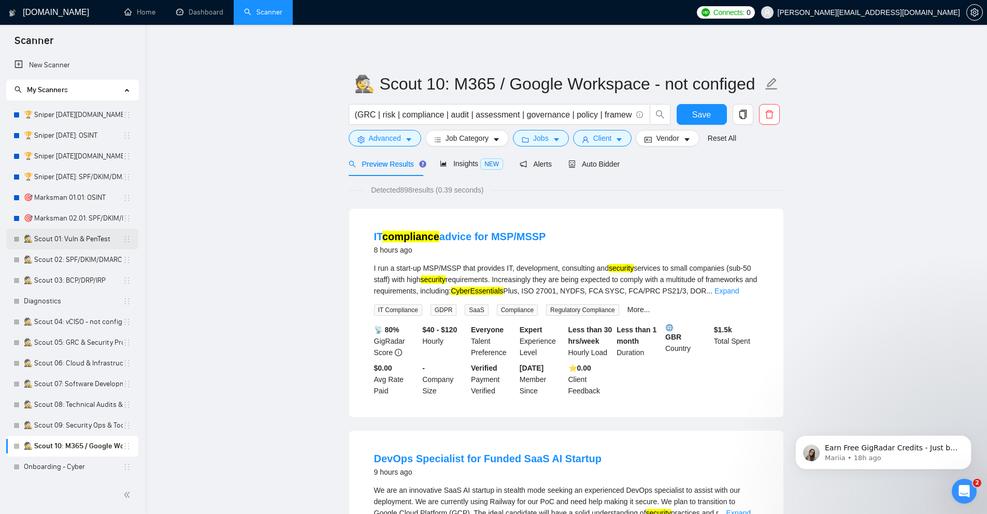
click at [88, 242] on link "🕵️ Scout 01: Vuln & PenTest" at bounding box center [73, 239] width 99 height 21
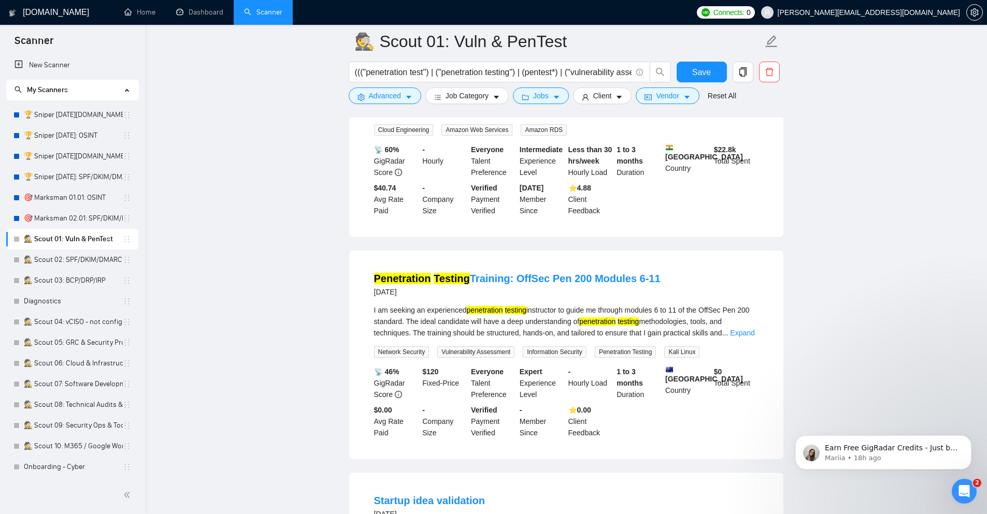
scroll to position [684, 0]
